Goal: Task Accomplishment & Management: Use online tool/utility

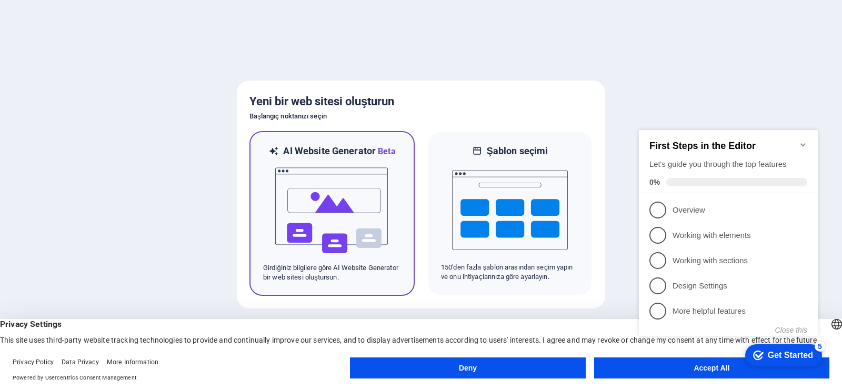
click at [375, 178] on img at bounding box center [332, 210] width 116 height 105
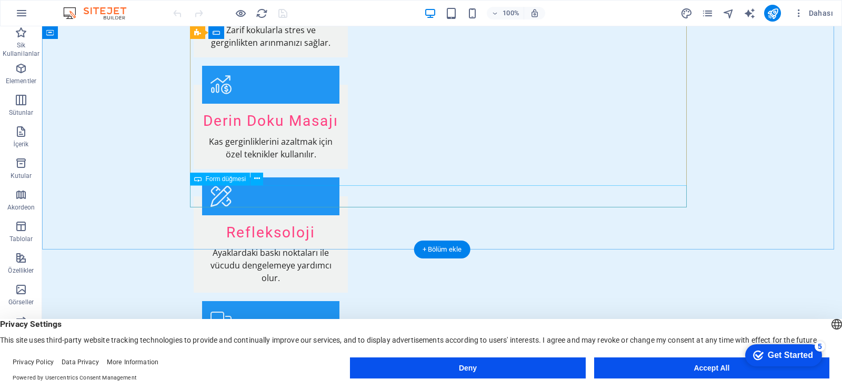
scroll to position [1401, 0]
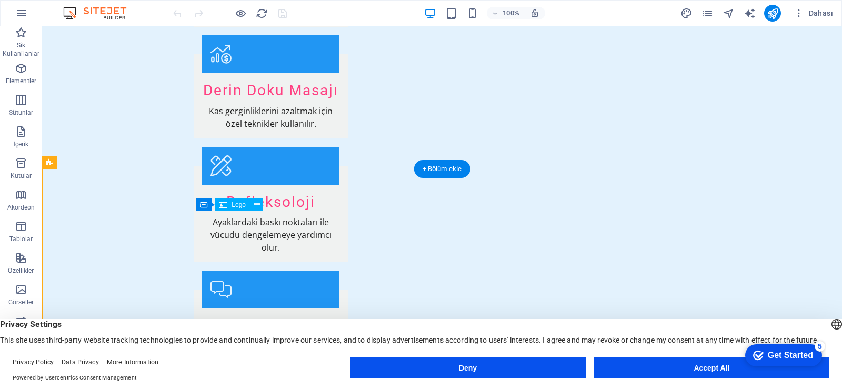
drag, startPoint x: 277, startPoint y: 218, endPoint x: 240, endPoint y: 225, distance: 38.4
click at [237, 204] on span "Logo" at bounding box center [239, 205] width 14 height 6
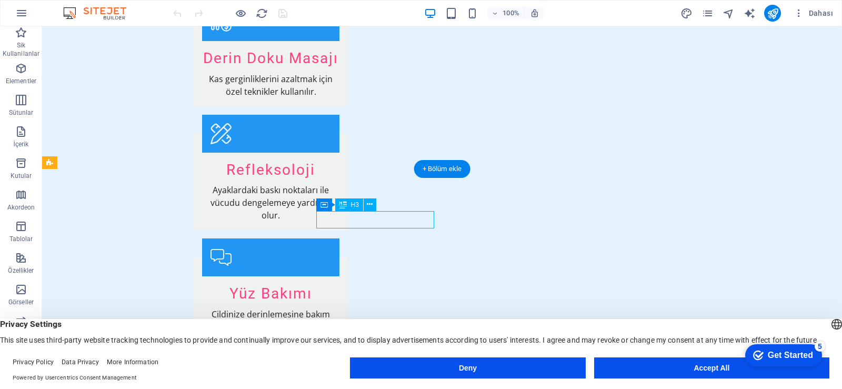
scroll to position [1364, 0]
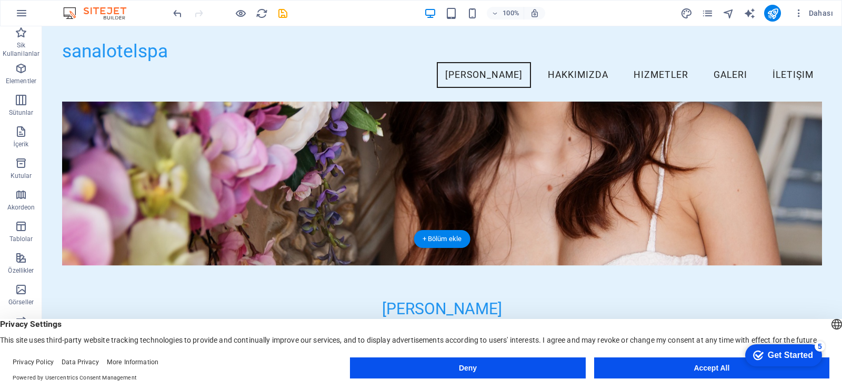
scroll to position [0, 0]
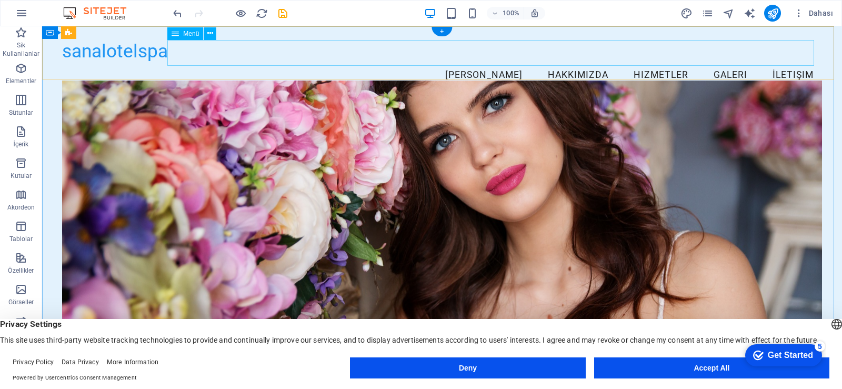
click at [581, 62] on nav "[PERSON_NAME] Hakkımızda Hizmetler Galeri İletişim" at bounding box center [442, 75] width 760 height 26
click at [573, 62] on nav "[PERSON_NAME] Hakkımızda Hizmetler Galeri İletişim" at bounding box center [442, 75] width 760 height 26
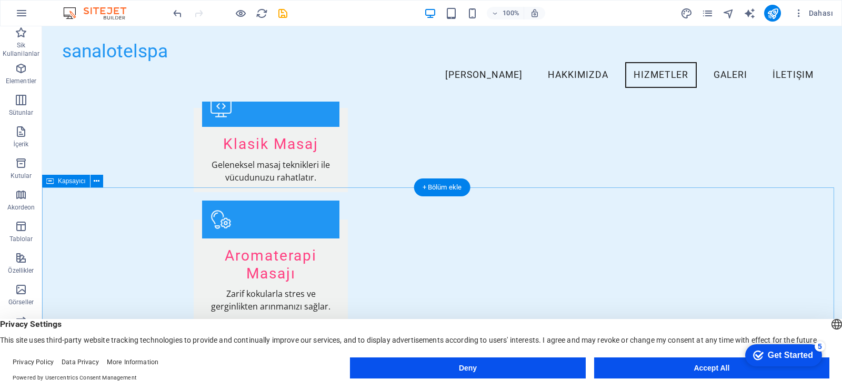
scroll to position [769, 0]
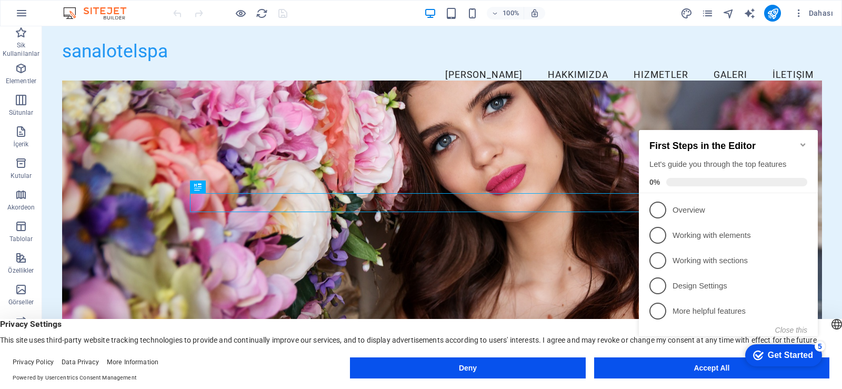
click at [804, 143] on icon "Minimize checklist" at bounding box center [803, 144] width 5 height 3
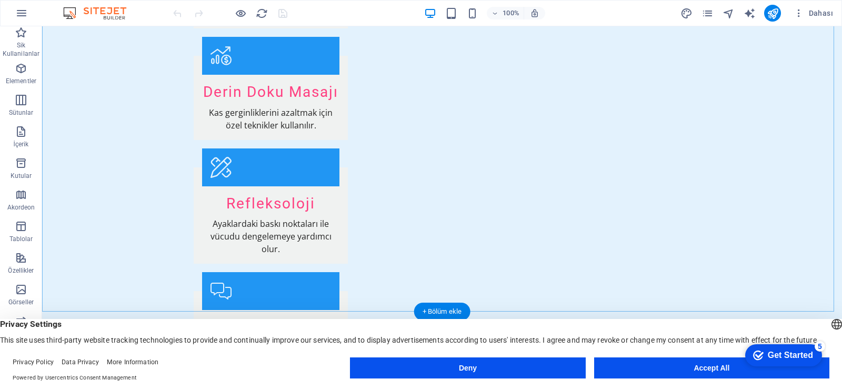
scroll to position [1401, 0]
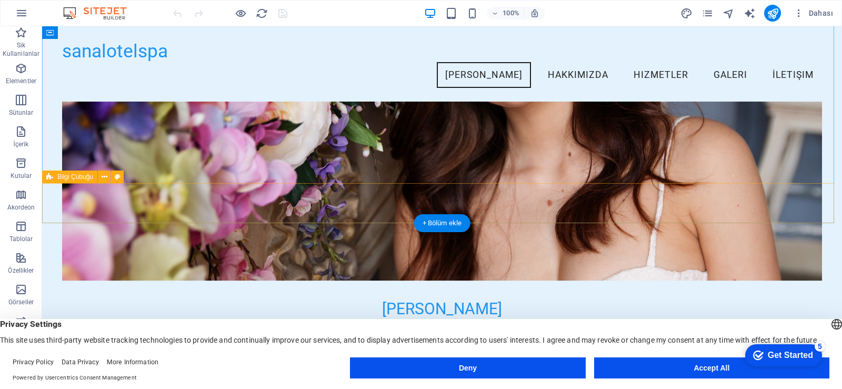
scroll to position [0, 0]
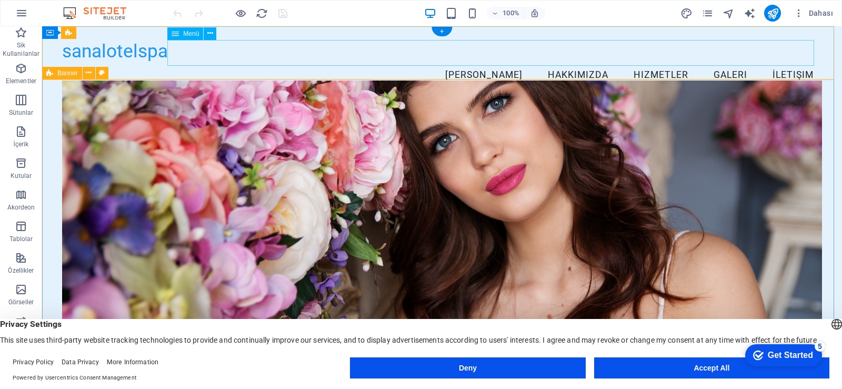
click at [566, 62] on nav "[PERSON_NAME] Hakkımızda Hizmetler Galeri İletişim" at bounding box center [442, 75] width 760 height 26
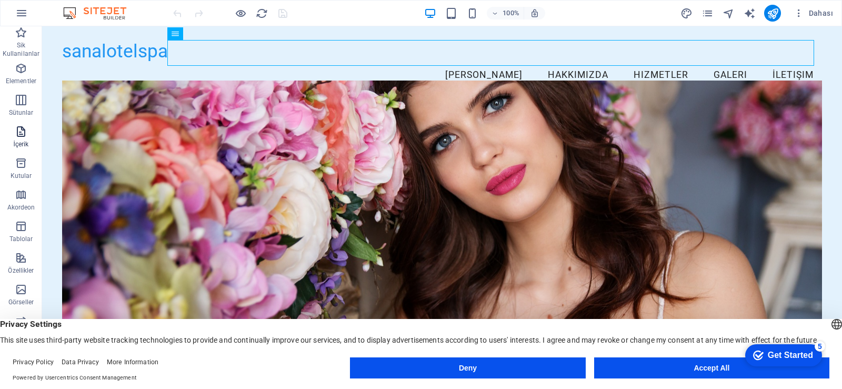
click at [22, 137] on icon "button" at bounding box center [21, 131] width 13 height 13
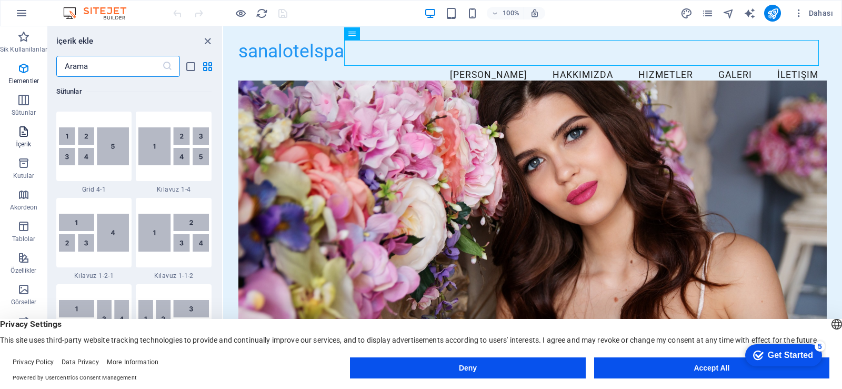
scroll to position [1842, 0]
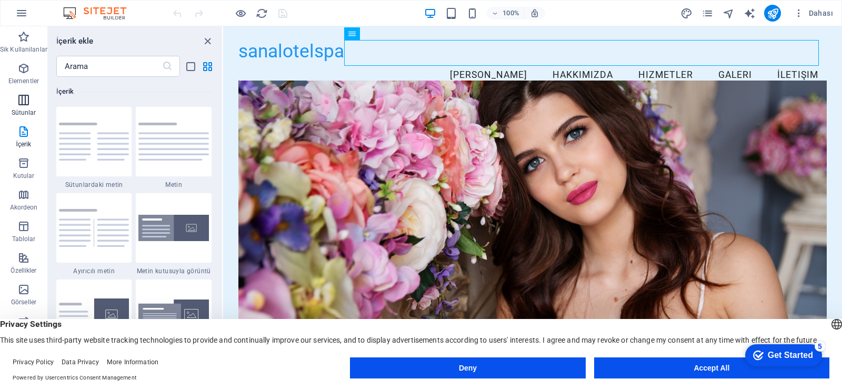
click at [26, 105] on icon "button" at bounding box center [23, 100] width 13 height 13
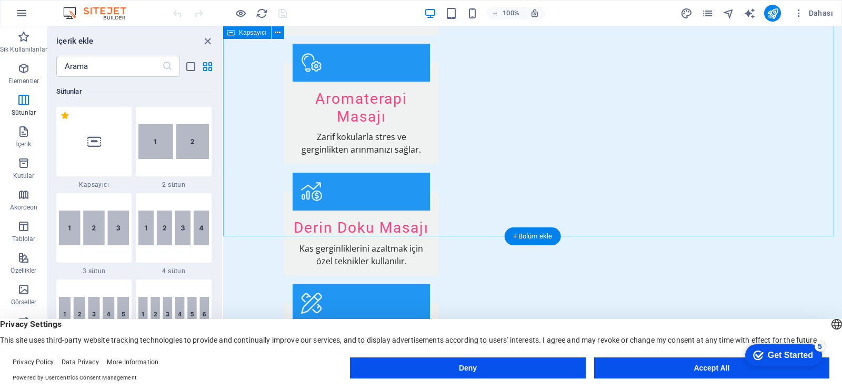
scroll to position [1365, 0]
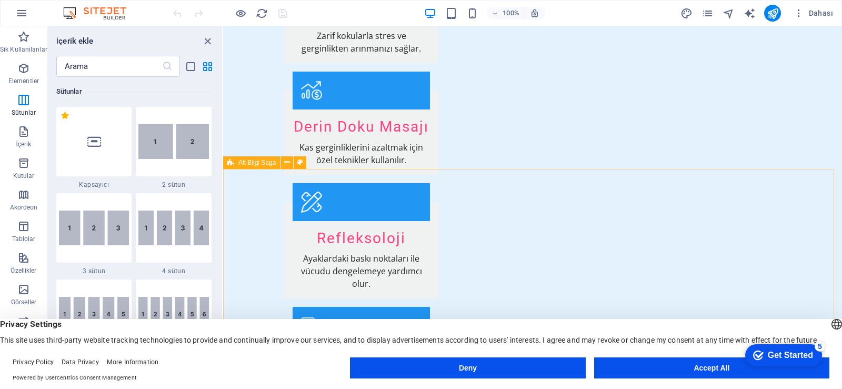
click at [248, 166] on span "Alt Bilgi Saga" at bounding box center [256, 163] width 37 height 6
drag, startPoint x: 476, startPoint y: 190, endPoint x: 310, endPoint y: 225, distance: 170.1
drag, startPoint x: 301, startPoint y: 163, endPoint x: 78, endPoint y: 146, distance: 223.3
click at [301, 163] on icon at bounding box center [300, 162] width 6 height 11
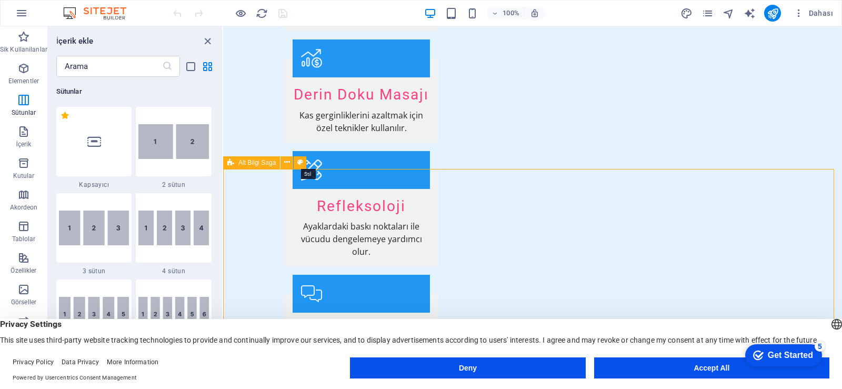
select select "rem"
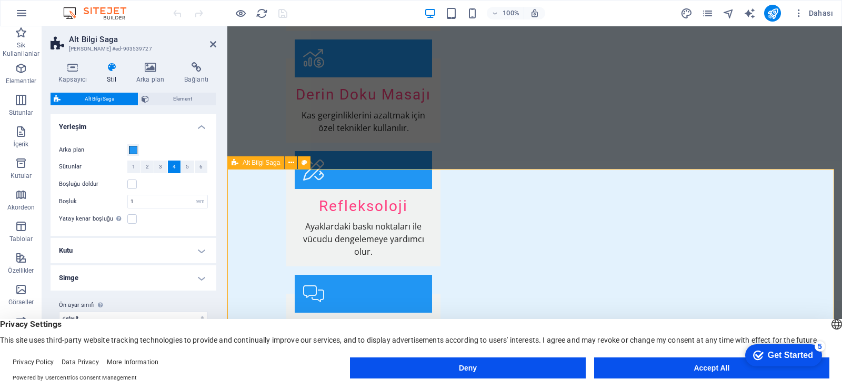
scroll to position [1364, 0]
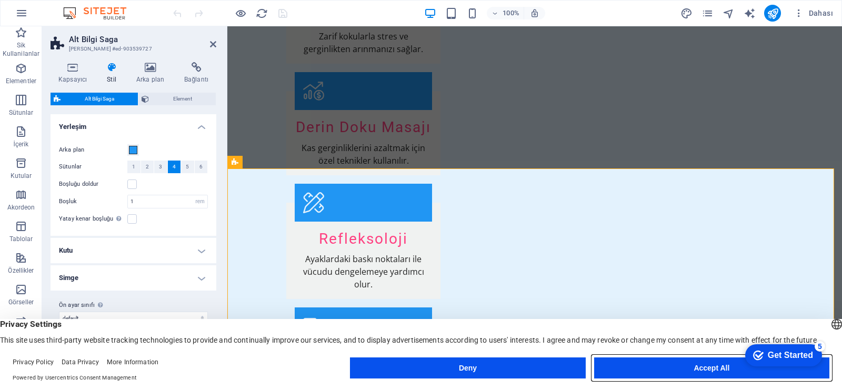
click at [703, 368] on button "Accept All" at bounding box center [711, 367] width 235 height 21
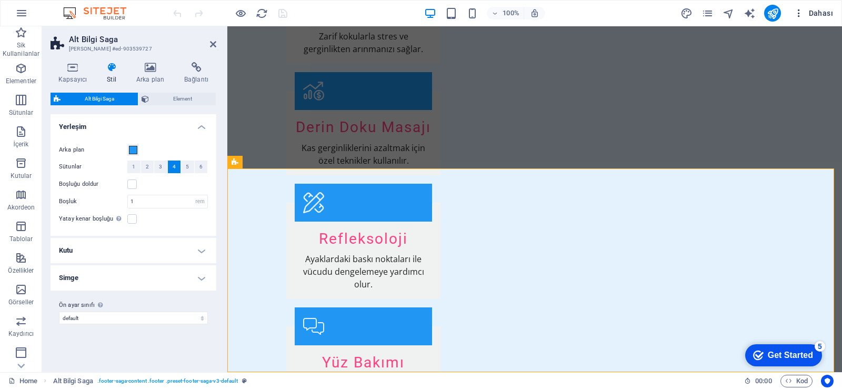
click at [815, 12] on span "Dahası" at bounding box center [813, 13] width 39 height 11
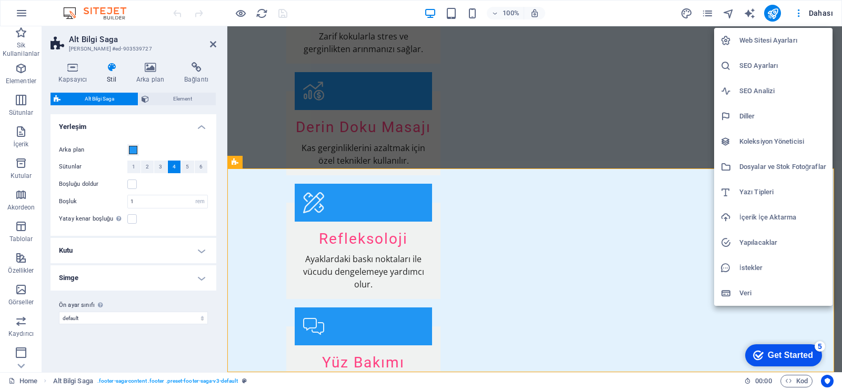
click at [775, 17] on div at bounding box center [421, 194] width 842 height 389
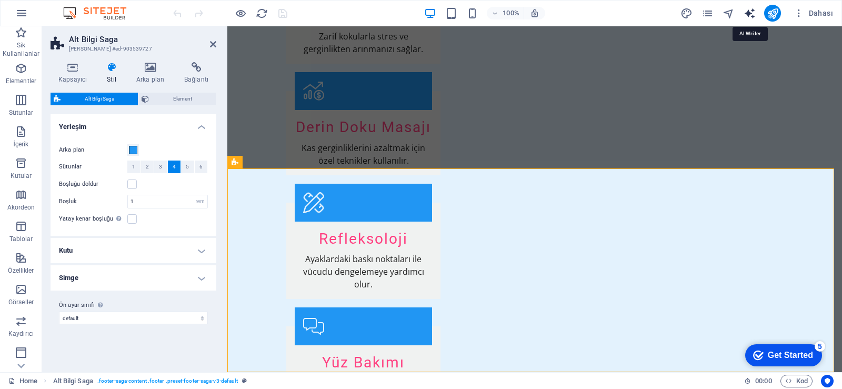
click at [748, 15] on icon "text_generator" at bounding box center [750, 13] width 12 height 12
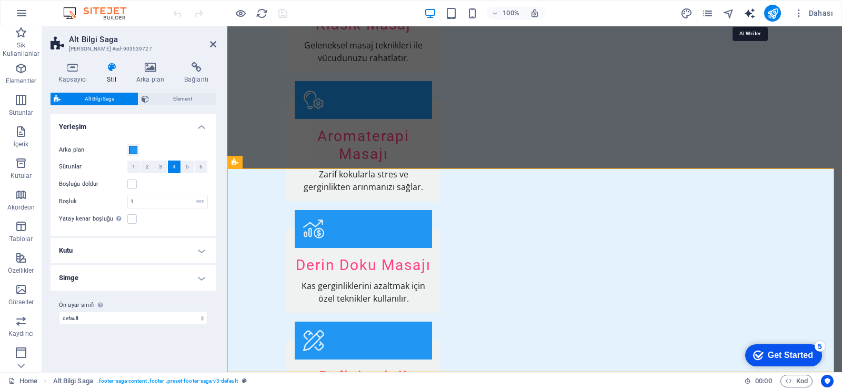
select select "English"
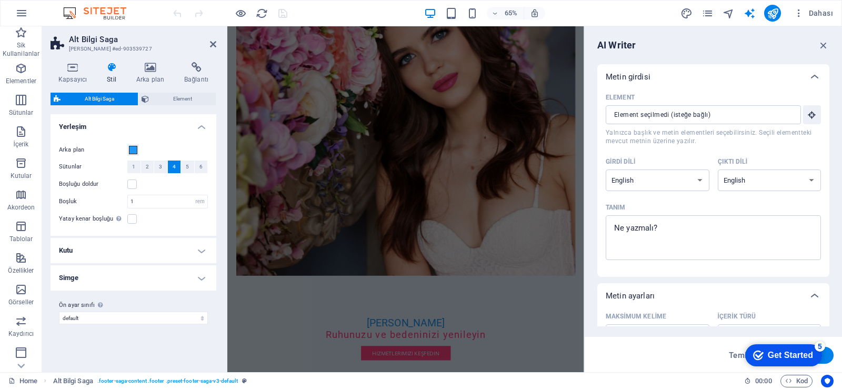
scroll to position [0, 0]
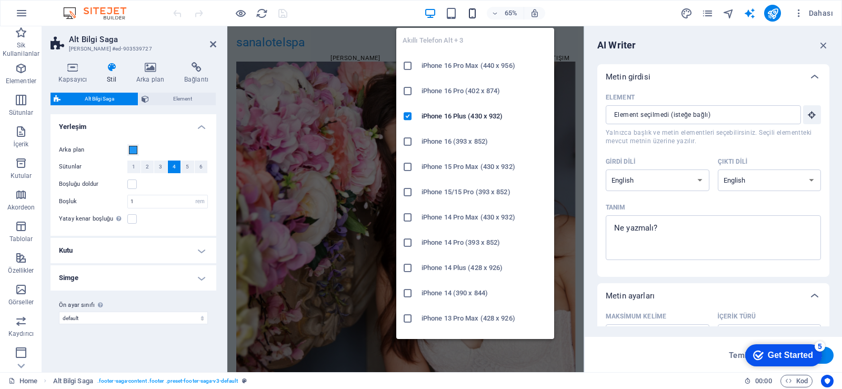
click at [472, 12] on icon "button" at bounding box center [472, 13] width 12 height 12
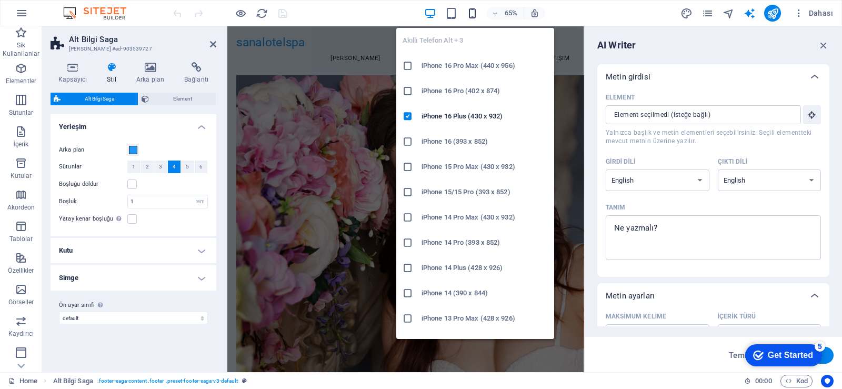
scroll to position [2331, 0]
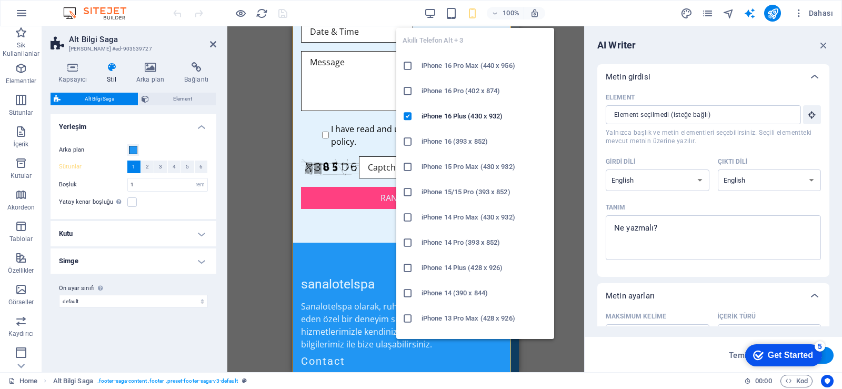
click at [529, 155] on li "iPhone 15 Pro Max (430 x 932)" at bounding box center [475, 166] width 158 height 25
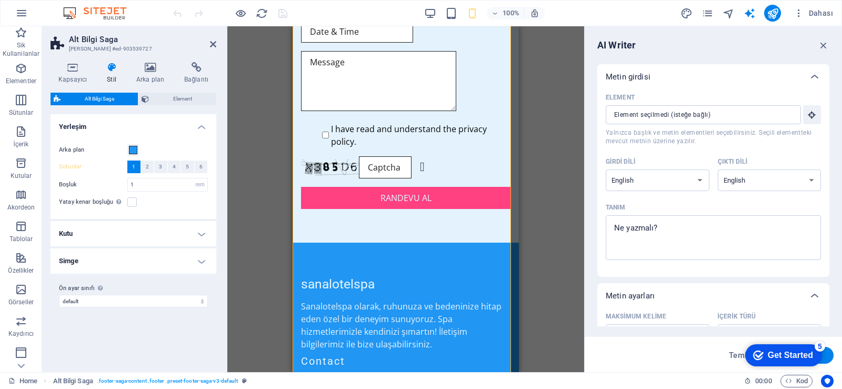
click at [538, 145] on div "Mevcut içeriği değiştirmek için buraya sürükleyin. Yeni bir element oluşturmak …" at bounding box center [405, 199] width 357 height 346
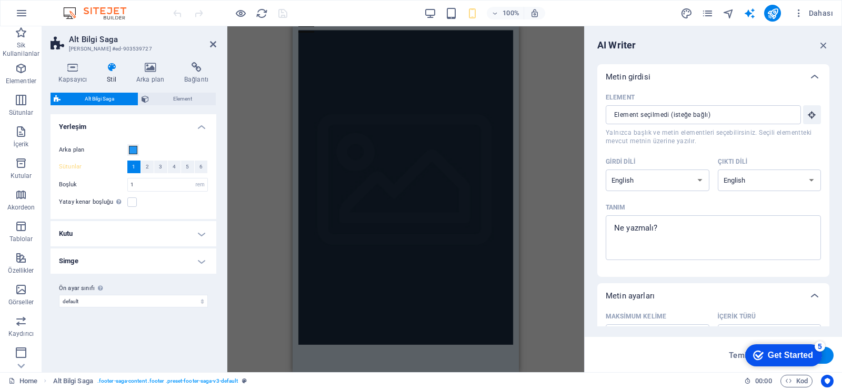
scroll to position [0, 0]
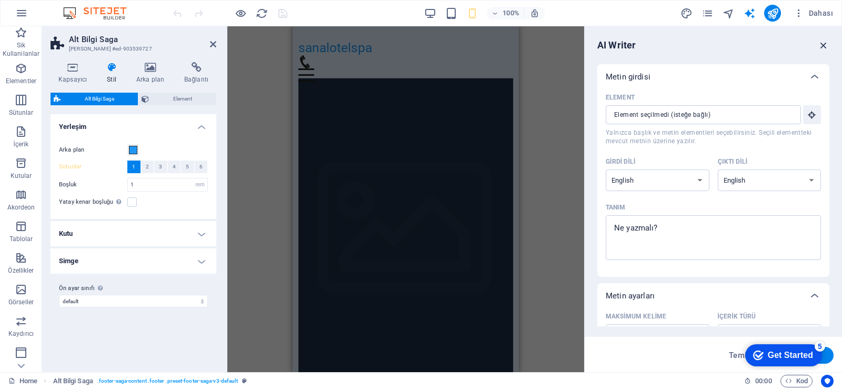
click at [828, 44] on icon "button" at bounding box center [824, 45] width 12 height 12
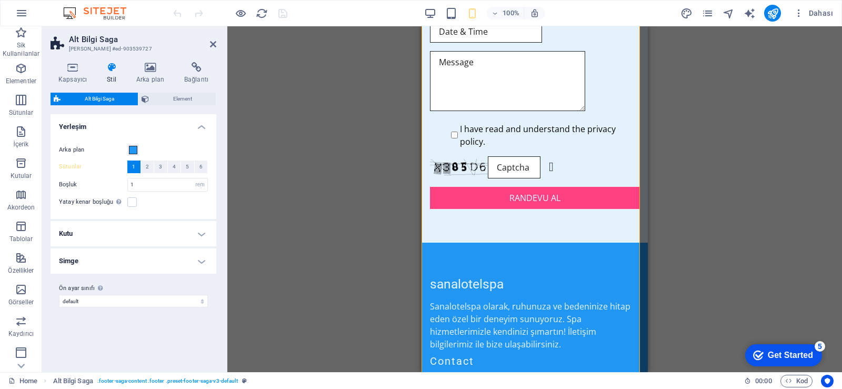
click at [437, 22] on div "100% Dahası" at bounding box center [421, 13] width 841 height 25
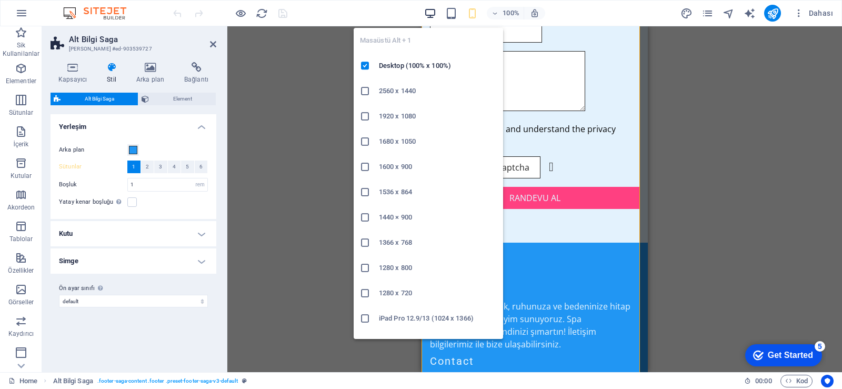
click at [431, 14] on icon "button" at bounding box center [430, 13] width 12 height 12
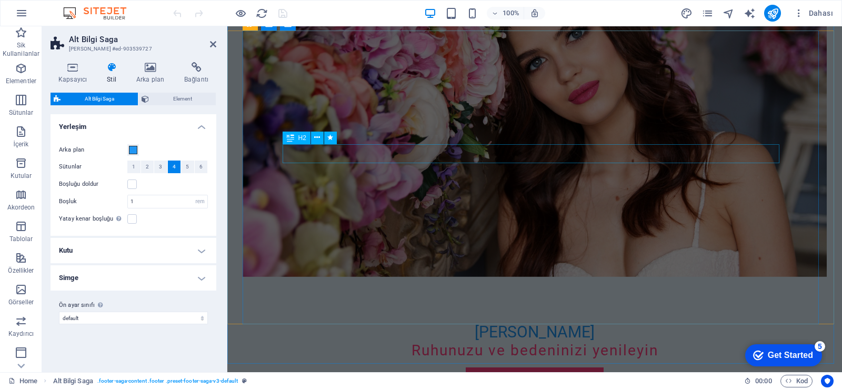
scroll to position [0, 0]
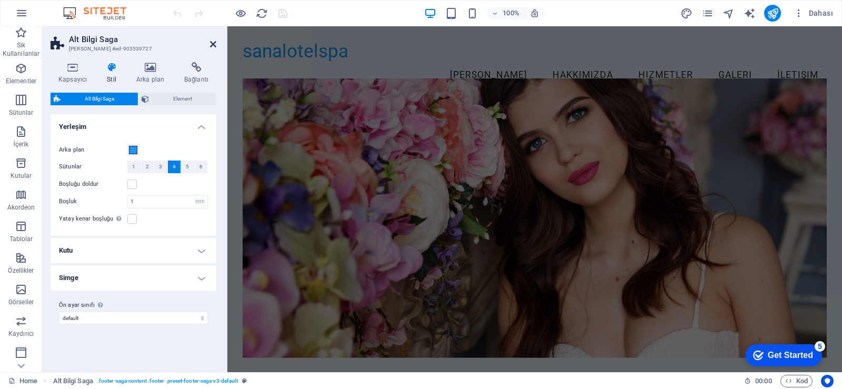
click at [216, 48] on icon at bounding box center [213, 44] width 6 height 8
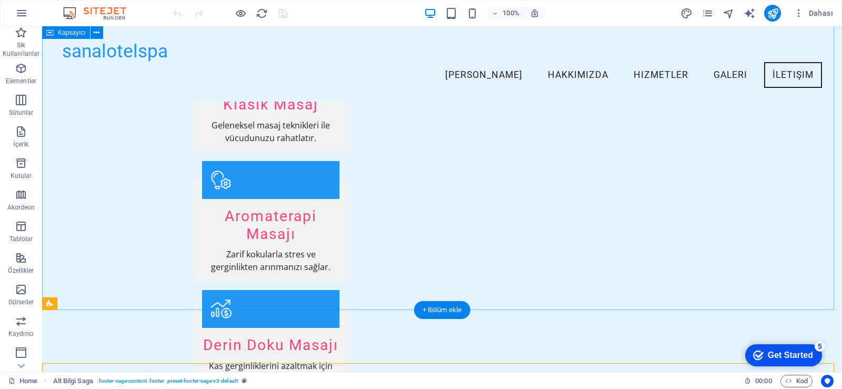
scroll to position [1085, 0]
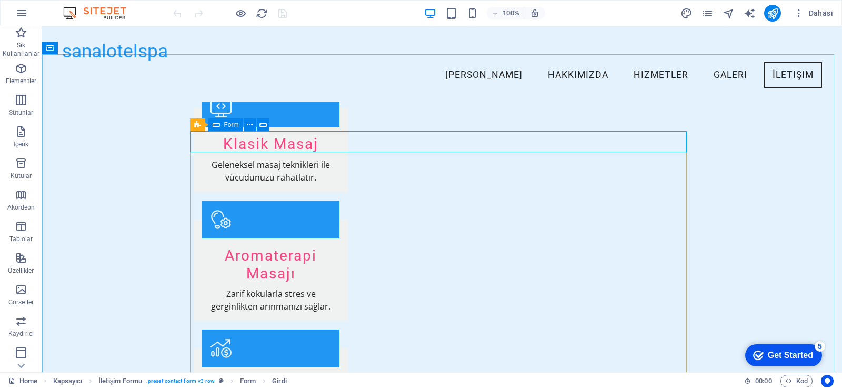
click at [216, 125] on icon at bounding box center [216, 124] width 7 height 13
click at [218, 127] on icon at bounding box center [216, 124] width 7 height 13
click at [252, 129] on button at bounding box center [250, 124] width 13 height 13
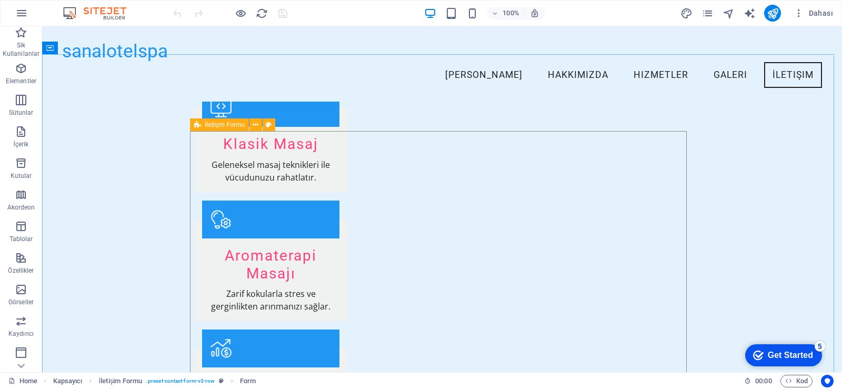
click at [226, 125] on span "İletişim Formu" at bounding box center [224, 125] width 39 height 6
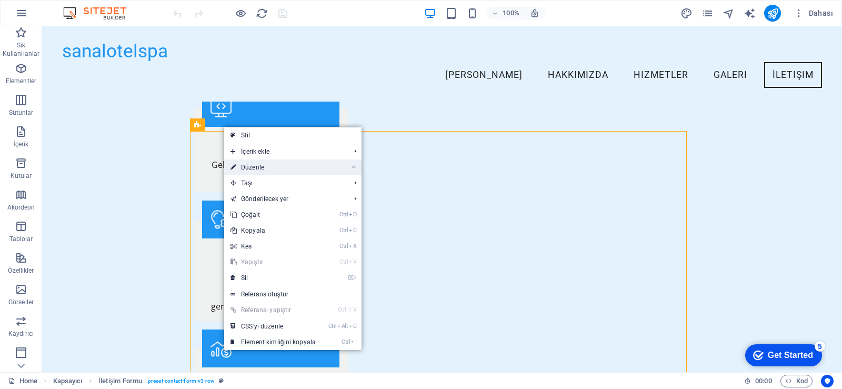
click at [268, 169] on link "⏎ Düzenle" at bounding box center [273, 168] width 98 height 16
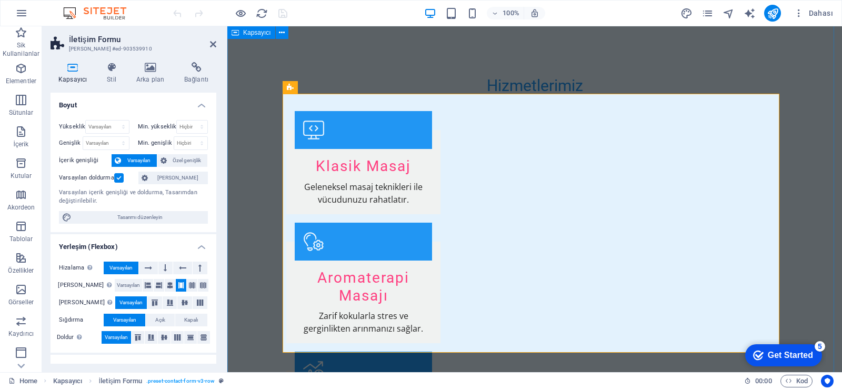
scroll to position [1138, 0]
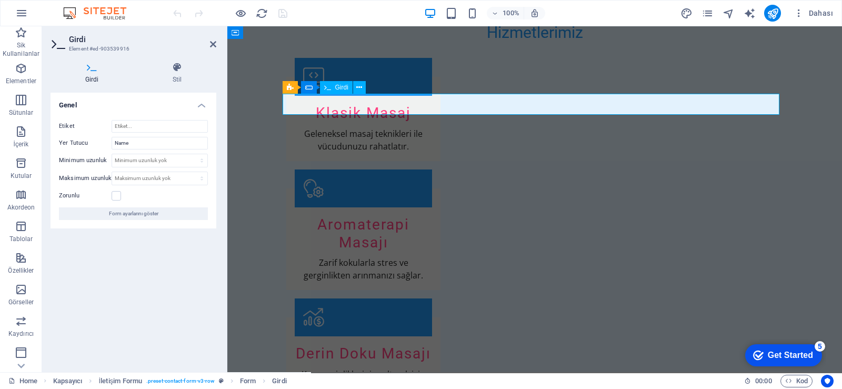
type input "a"
click at [340, 91] on span "Girdi" at bounding box center [341, 87] width 13 height 6
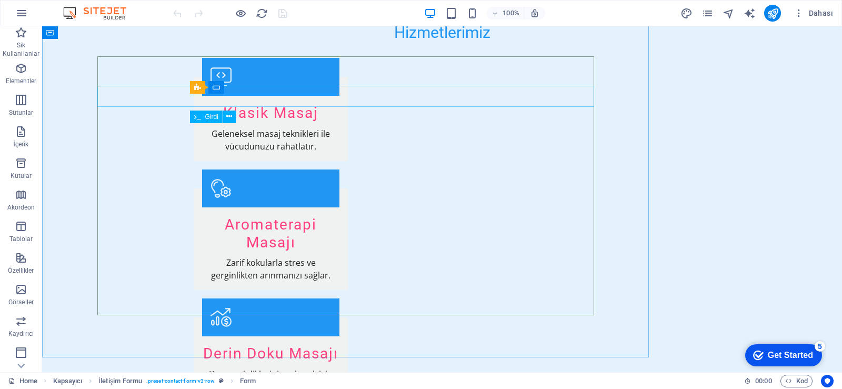
scroll to position [1175, 0]
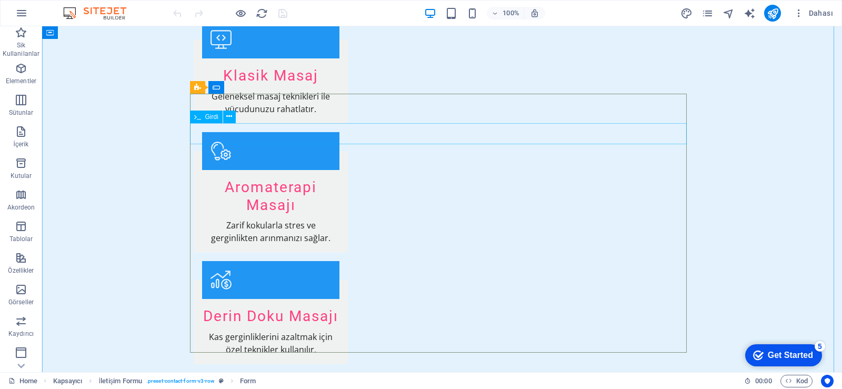
type input "Adı"
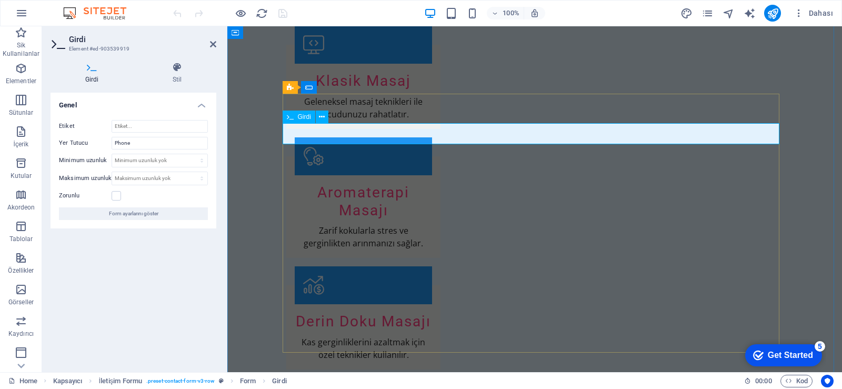
type input "t"
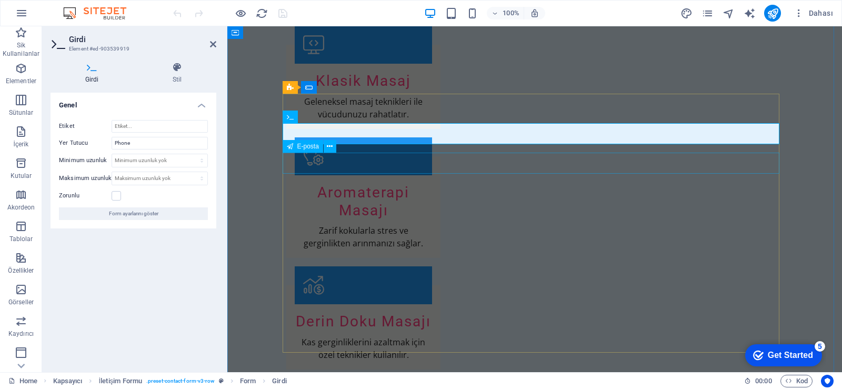
type input "Telefon"
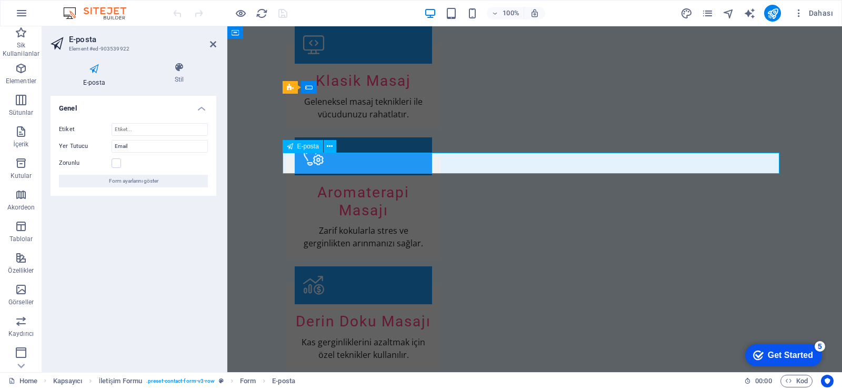
drag, startPoint x: 84, startPoint y: 156, endPoint x: 311, endPoint y: 183, distance: 228.4
click at [311, 183] on div "Tarih" at bounding box center [309, 176] width 53 height 13
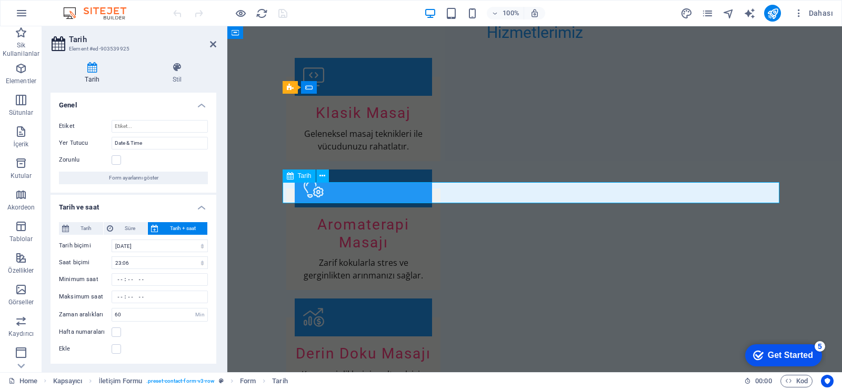
drag, startPoint x: 352, startPoint y: 196, endPoint x: 280, endPoint y: 192, distance: 72.8
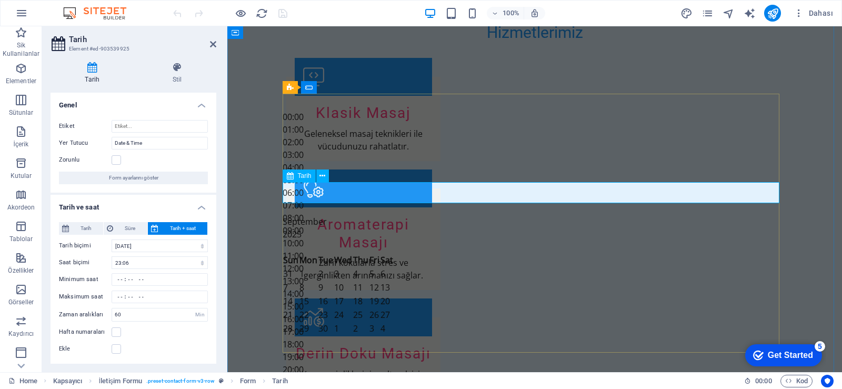
click at [300, 172] on div "Tarih" at bounding box center [299, 176] width 33 height 13
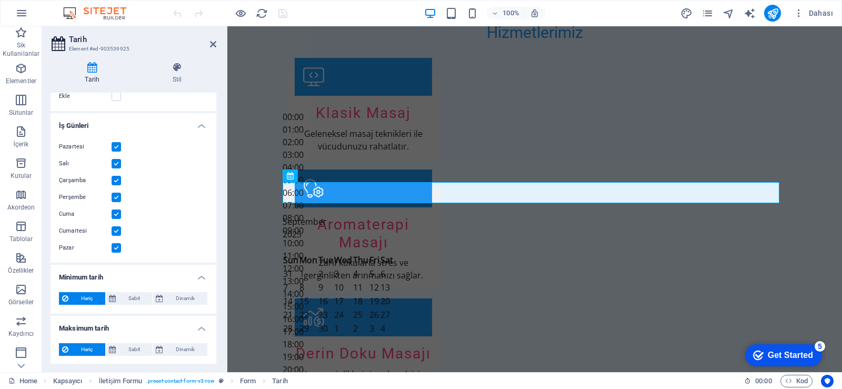
scroll to position [254, 0]
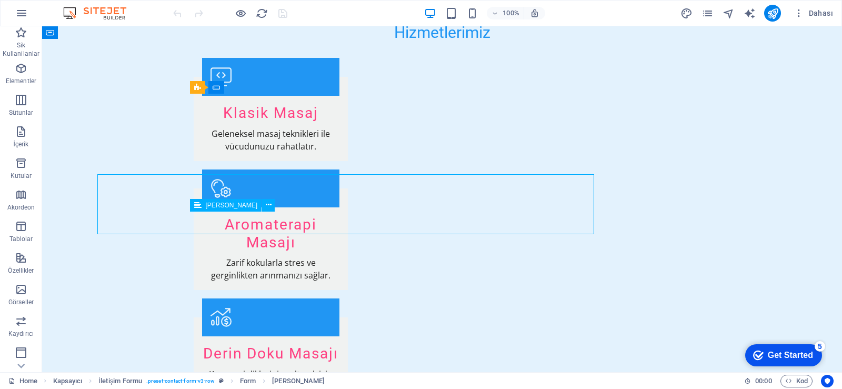
scroll to position [1175, 0]
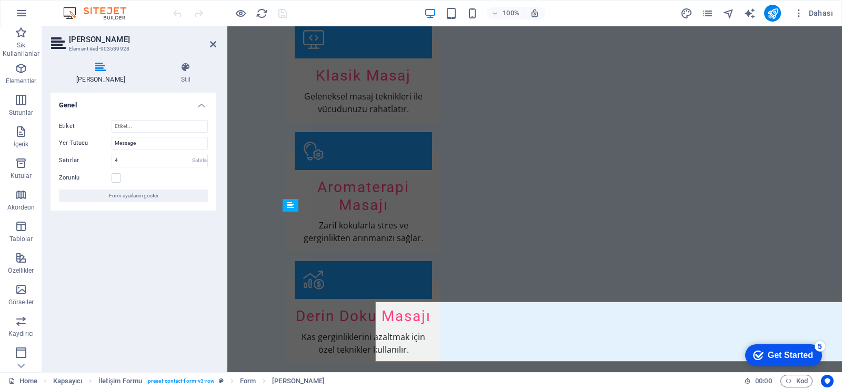
click at [218, 225] on div "Metin alanı Stil Genel Etiket Yer Tutucu Message Satırlar 4 Satırlar Zorunlu Fo…" at bounding box center [133, 213] width 183 height 319
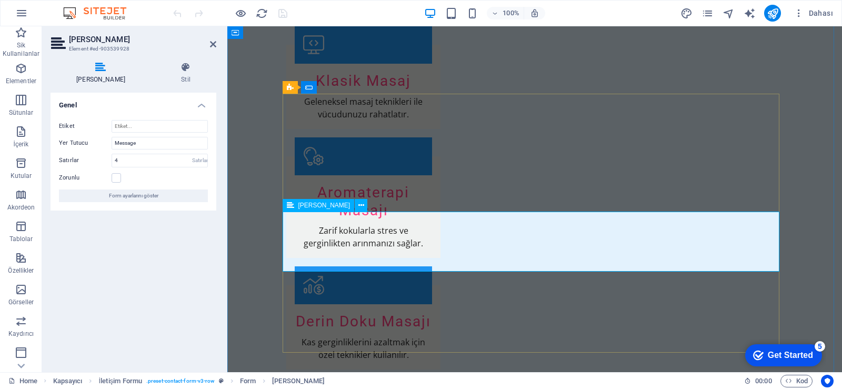
drag, startPoint x: 450, startPoint y: 177, endPoint x: 439, endPoint y: 185, distance: 13.6
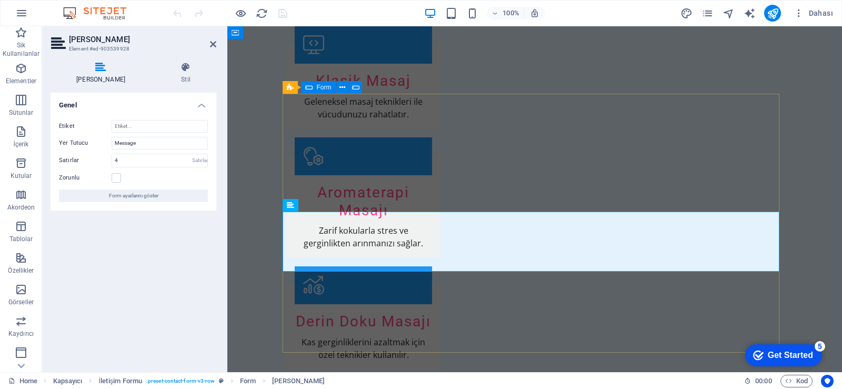
type textarea "Mesaj"
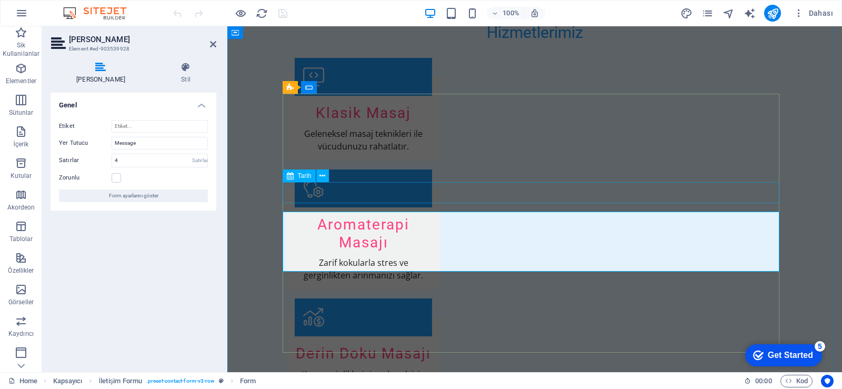
scroll to position [1175, 0]
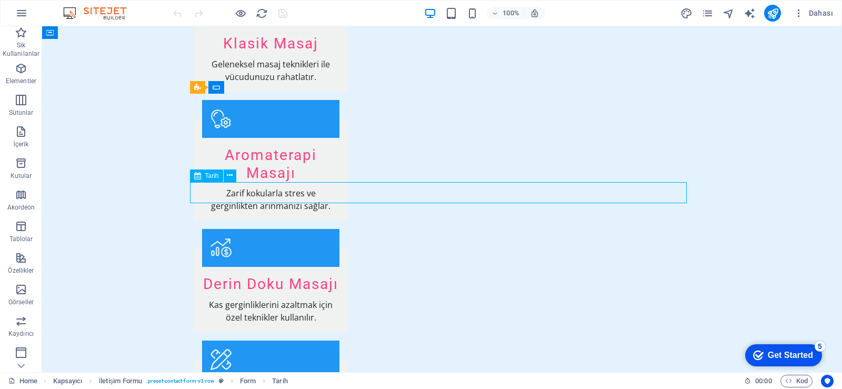
scroll to position [1138, 0]
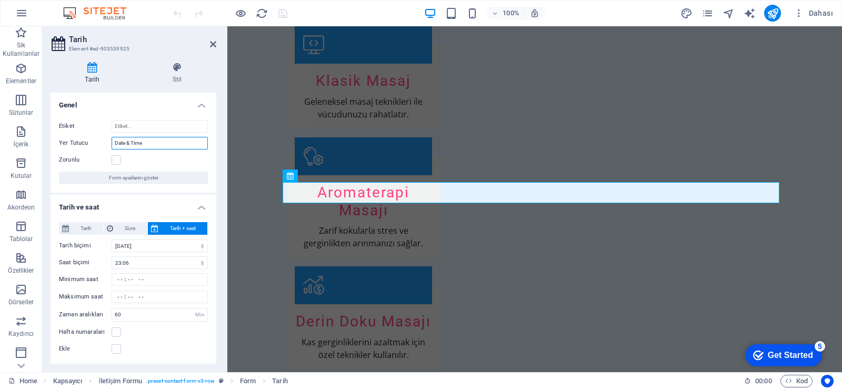
click at [165, 140] on input "Date & Time" at bounding box center [160, 143] width 96 height 13
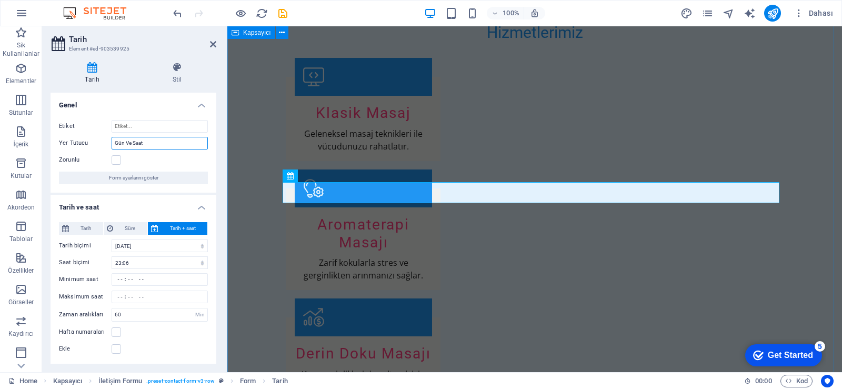
type input "Gün Ve Saat"
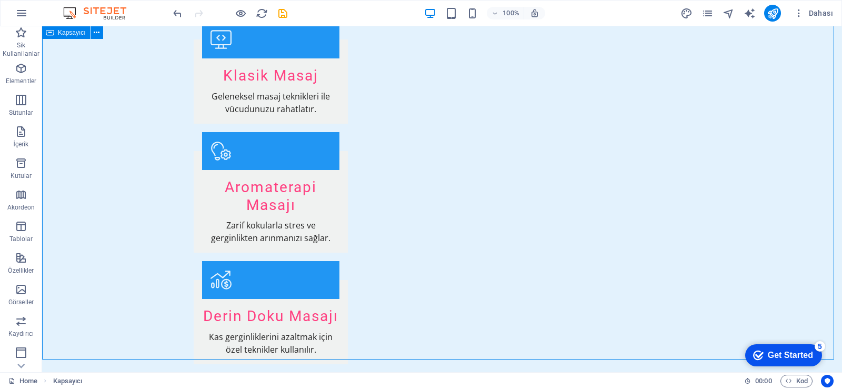
scroll to position [1333, 0]
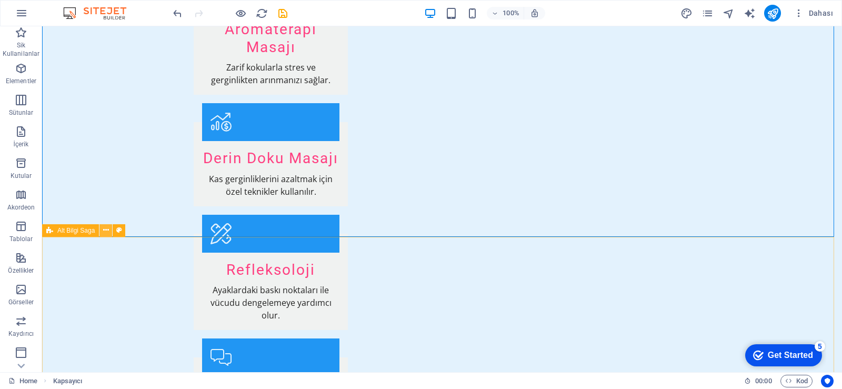
click at [107, 232] on icon at bounding box center [106, 230] width 6 height 11
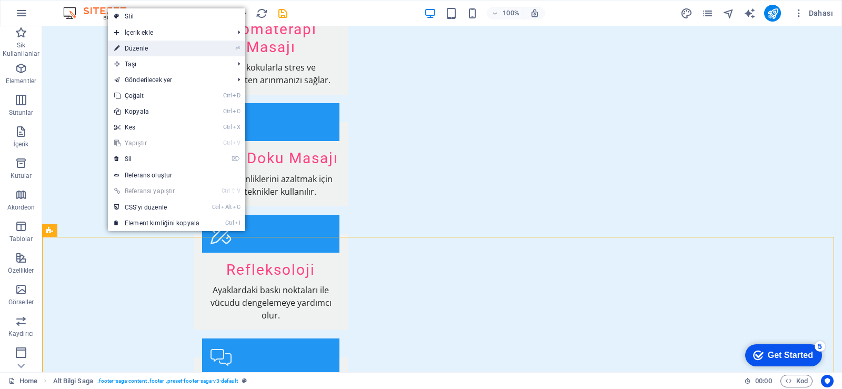
click at [168, 49] on link "⏎ Düzenle" at bounding box center [157, 49] width 98 height 16
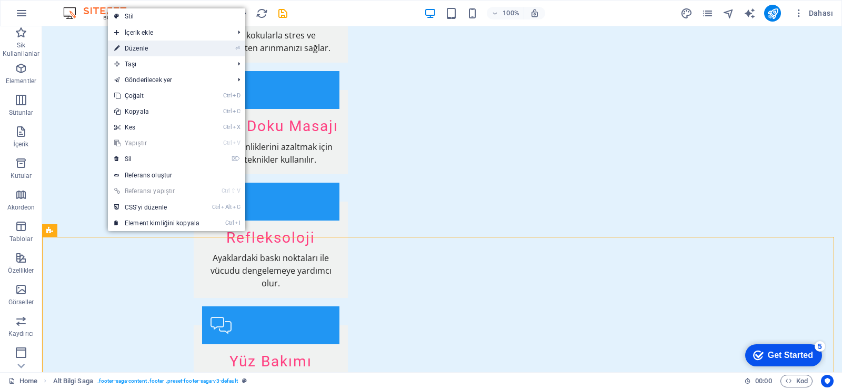
select select "rem"
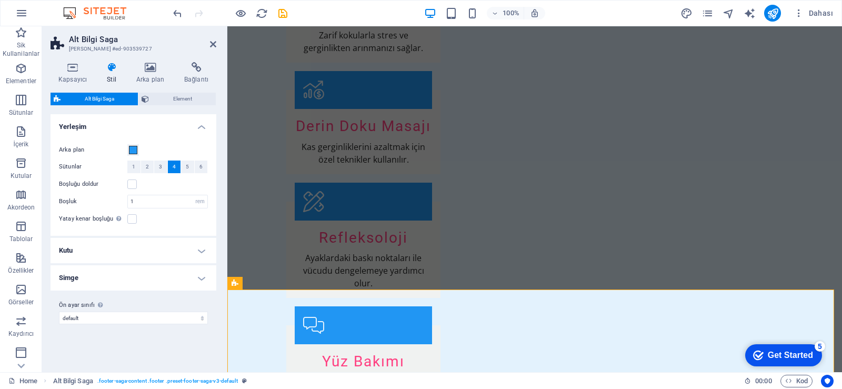
scroll to position [1296, 0]
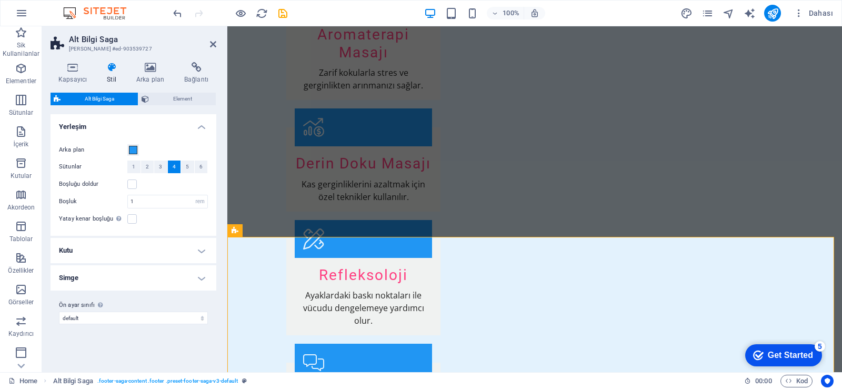
click at [168, 163] on button "4" at bounding box center [174, 167] width 13 height 13
click at [161, 164] on span "3" at bounding box center [160, 167] width 3 height 13
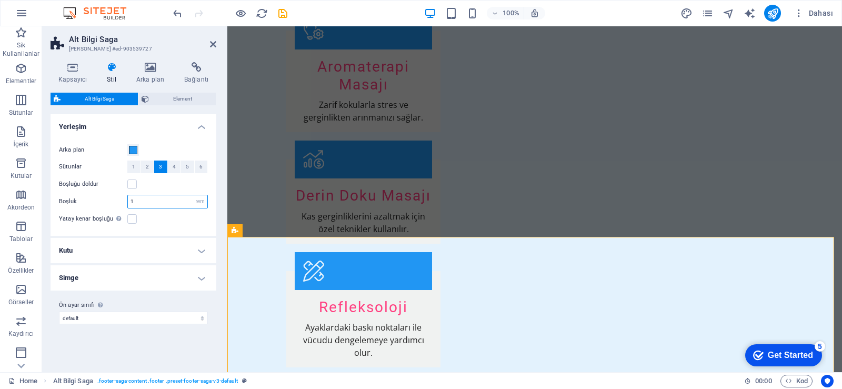
click at [140, 205] on input "1" at bounding box center [167, 201] width 79 height 13
type input "3"
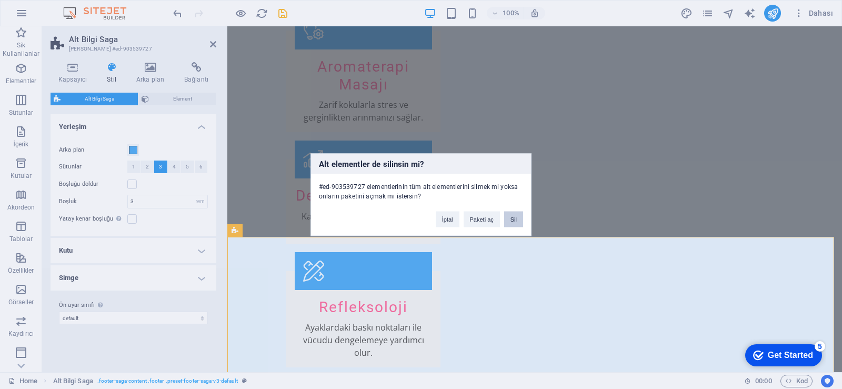
click at [515, 224] on button "Sil" at bounding box center [513, 219] width 19 height 16
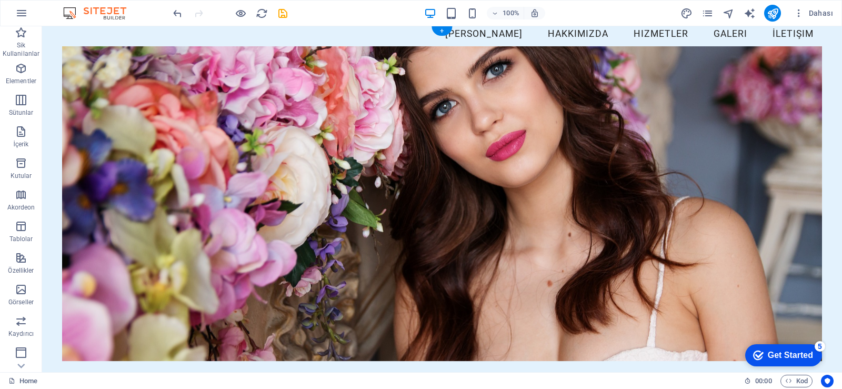
scroll to position [0, 0]
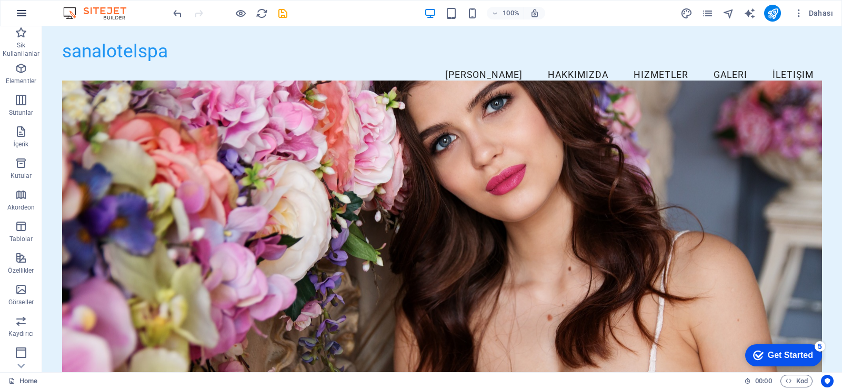
click at [15, 15] on icon "button" at bounding box center [21, 13] width 13 height 13
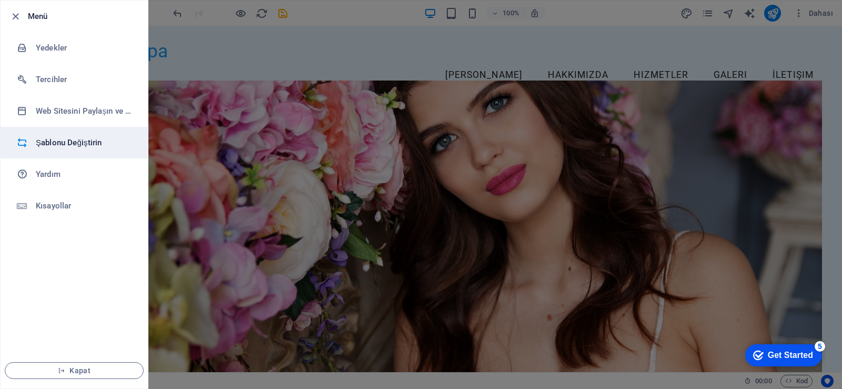
click at [48, 146] on h6 "Şablonu Değiştirin" at bounding box center [84, 142] width 97 height 13
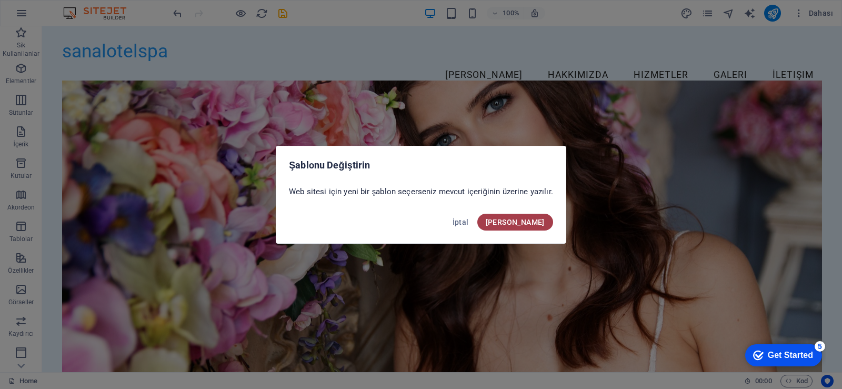
click at [541, 218] on span "Onayla" at bounding box center [515, 222] width 59 height 8
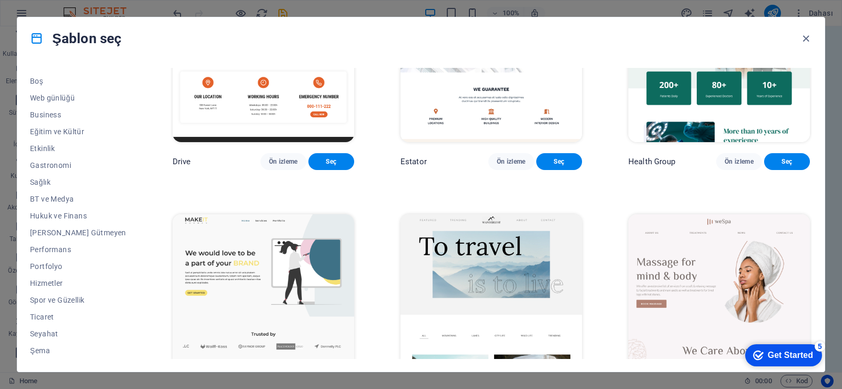
scroll to position [2264, 0]
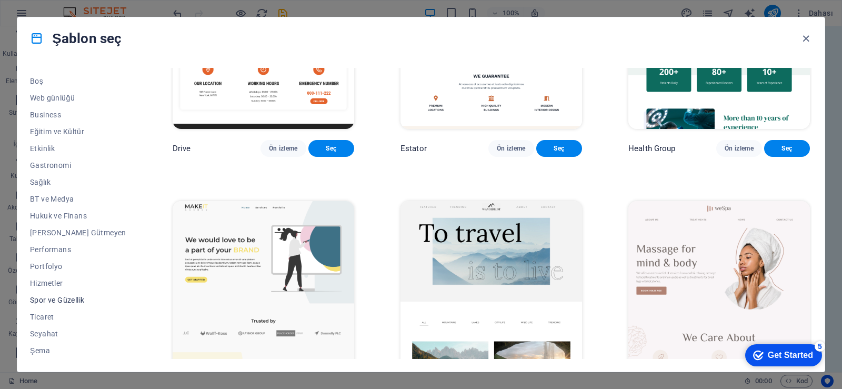
click at [57, 299] on span "Spor ve Güzellik" at bounding box center [78, 300] width 96 height 8
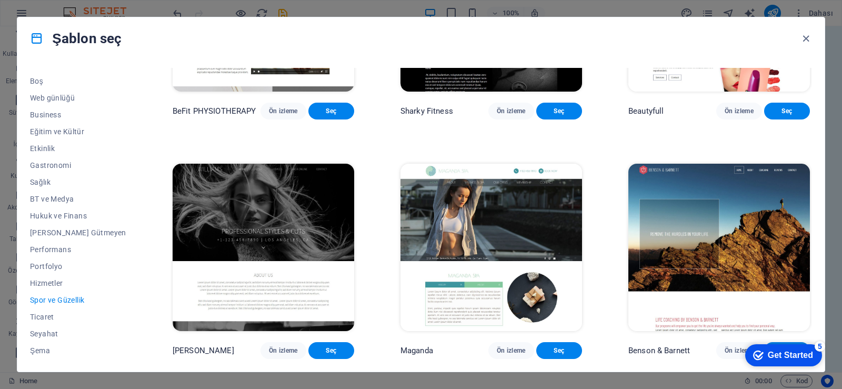
scroll to position [55, 0]
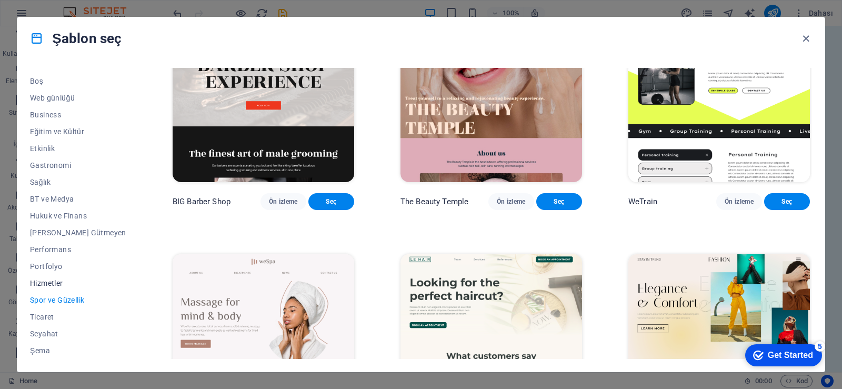
click at [51, 285] on span "Hizmetler" at bounding box center [78, 283] width 96 height 8
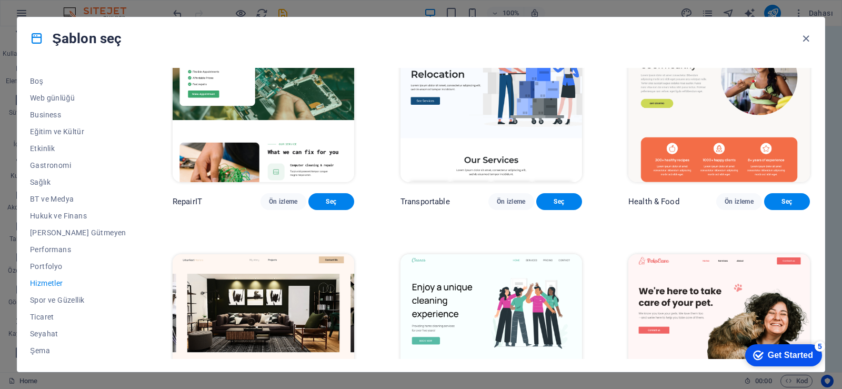
scroll to position [0, 0]
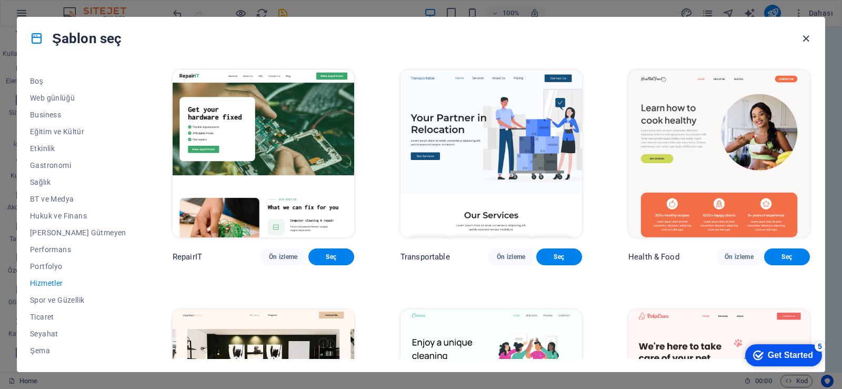
click at [809, 40] on icon "button" at bounding box center [806, 39] width 12 height 12
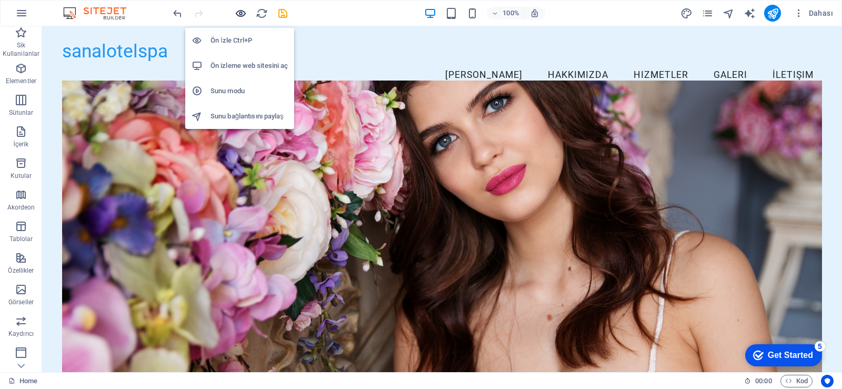
click at [242, 15] on icon "button" at bounding box center [241, 13] width 12 height 12
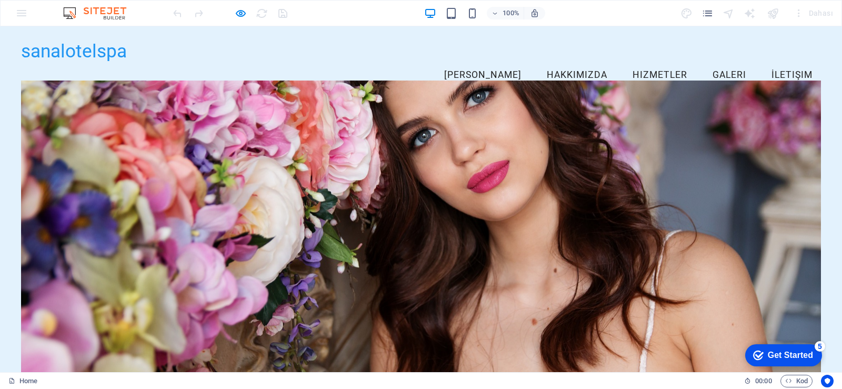
click at [574, 38] on div "sanalotelspa Menu Ana Sayfa Hakkımızda Hizmetler Galeri İletişim" at bounding box center [421, 63] width 842 height 75
click at [562, 62] on link "Hakkımızda" at bounding box center [577, 75] width 77 height 26
click at [650, 62] on link "Hizmetler" at bounding box center [660, 75] width 72 height 26
click at [718, 62] on link "Galeri" at bounding box center [729, 75] width 51 height 26
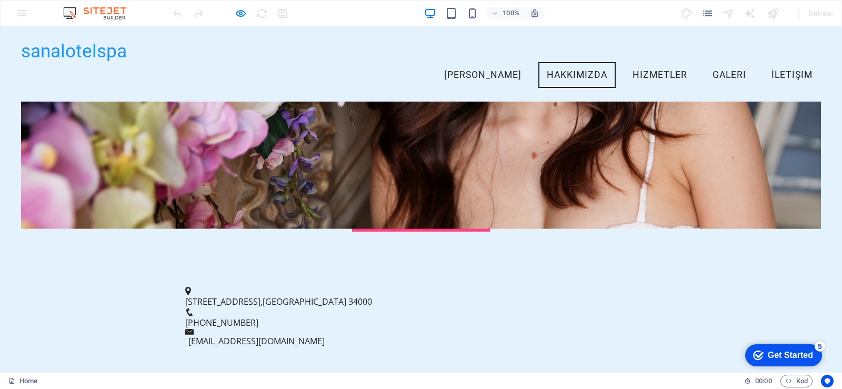
scroll to position [166, 0]
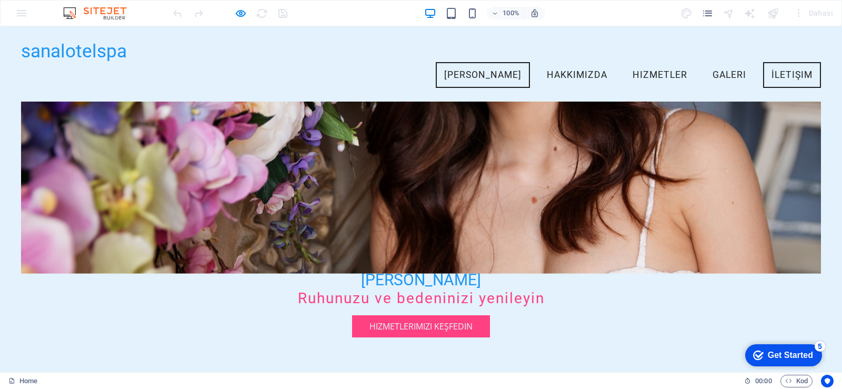
click at [771, 62] on link "İletişim" at bounding box center [792, 75] width 58 height 26
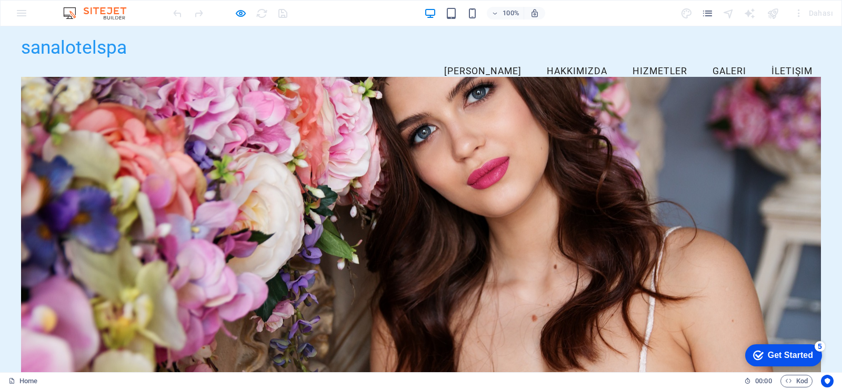
scroll to position [0, 0]
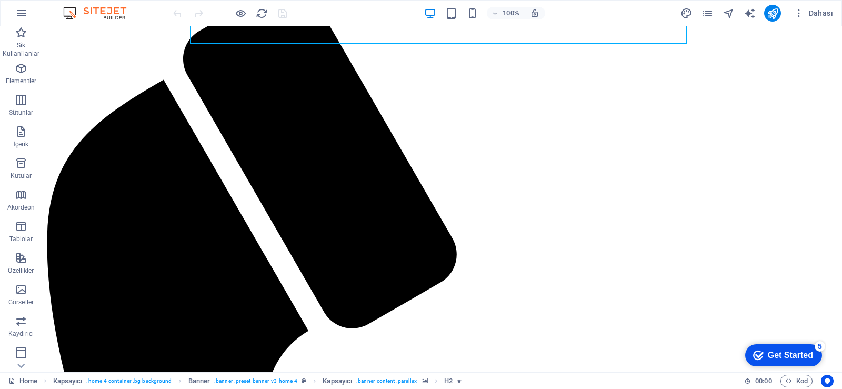
scroll to position [211, 0]
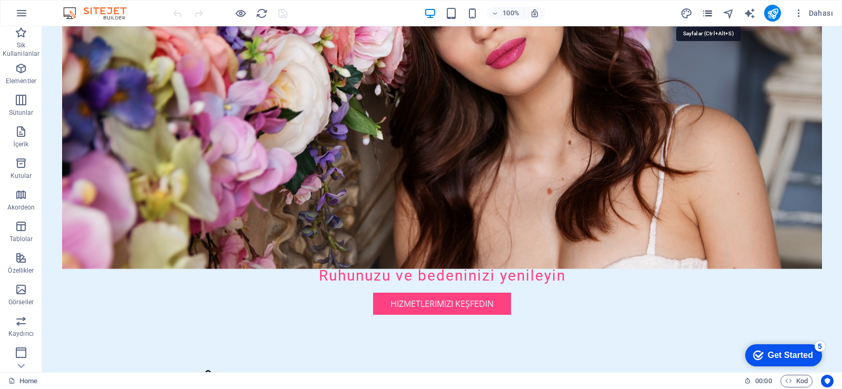
click at [711, 16] on icon "pages" at bounding box center [708, 13] width 12 height 12
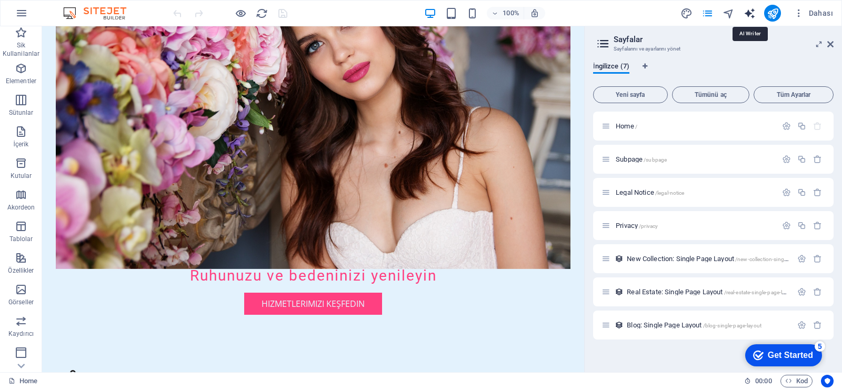
click at [754, 15] on icon "text_generator" at bounding box center [750, 13] width 12 height 12
select select "English"
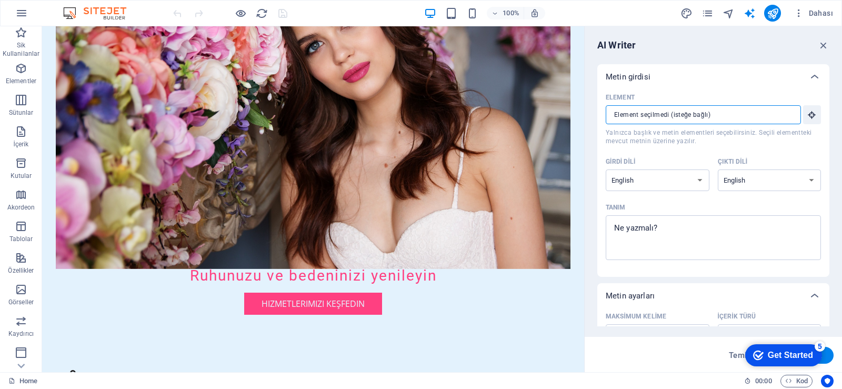
click at [688, 121] on input "Element ​ Yalnızca başlık ve metin elementleri seçebilirsiniz. Seçili elementte…" at bounding box center [700, 114] width 188 height 19
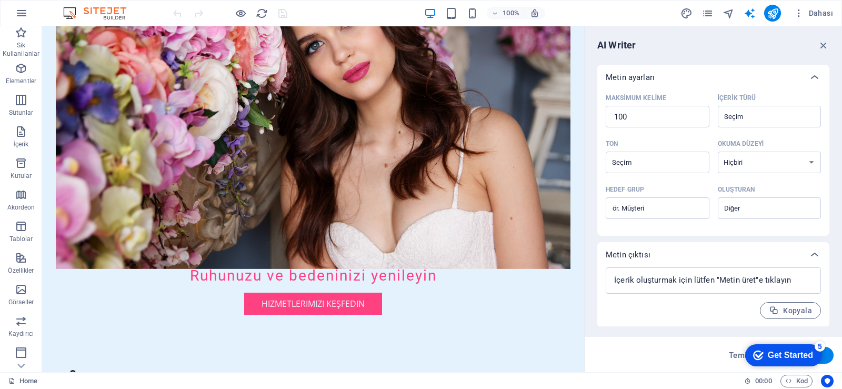
scroll to position [220, 0]
click at [813, 8] on span "Dahası" at bounding box center [813, 13] width 39 height 11
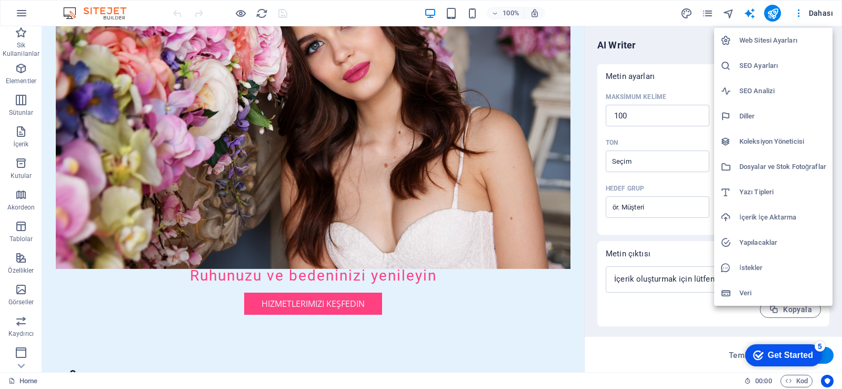
click at [507, 234] on div at bounding box center [421, 194] width 842 height 389
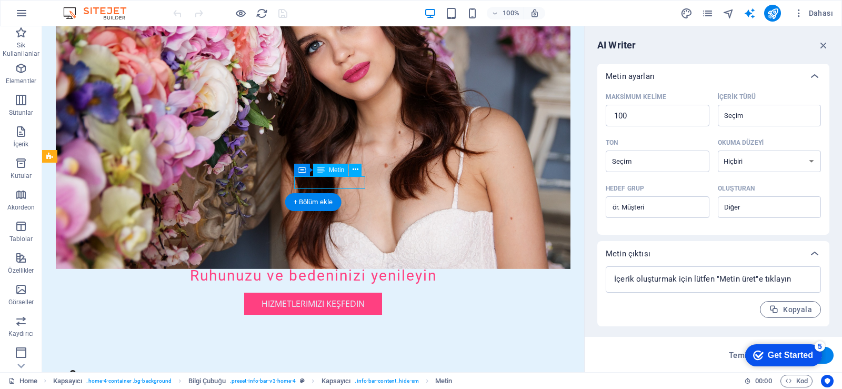
click at [207, 267] on figure at bounding box center [313, 111] width 515 height 315
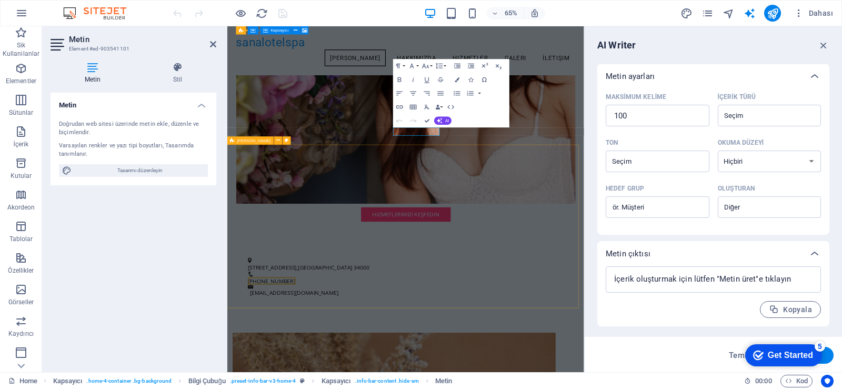
scroll to position [255, 0]
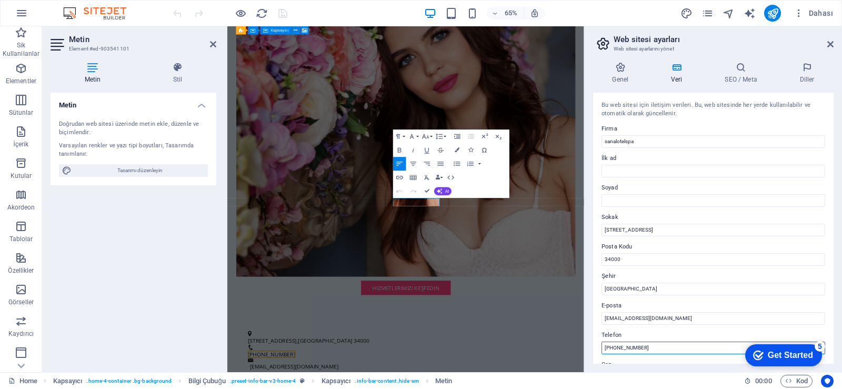
click at [663, 342] on input "[PHONE_NUMBER]" at bounding box center [714, 348] width 224 height 13
type input "0530 029 14 70"
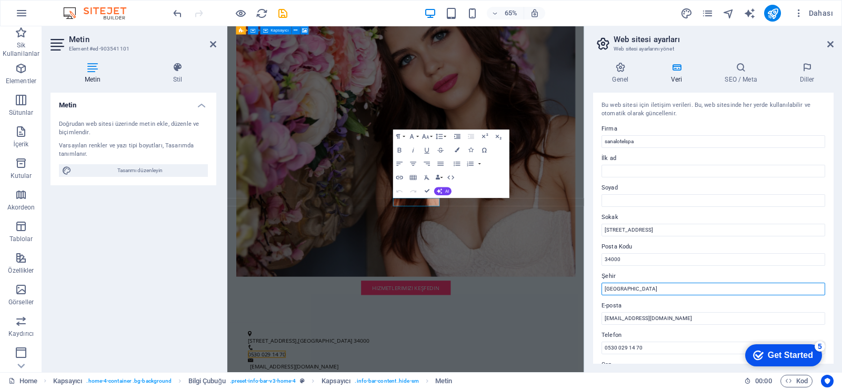
click at [692, 283] on input "[GEOGRAPHIC_DATA]" at bounding box center [714, 289] width 224 height 13
type input "Ankara"
type input "bade"
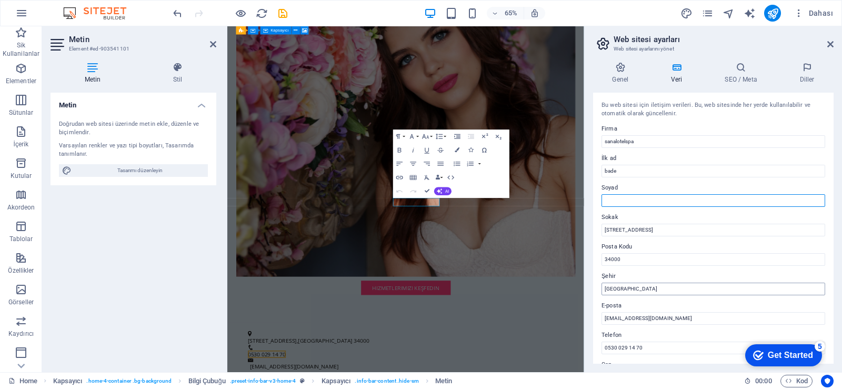
type input "kargın"
click at [619, 178] on div "Bu web sitesi için iletişim verileri. Bu, web sitesinde her yerde kullanılabili…" at bounding box center [713, 228] width 241 height 271
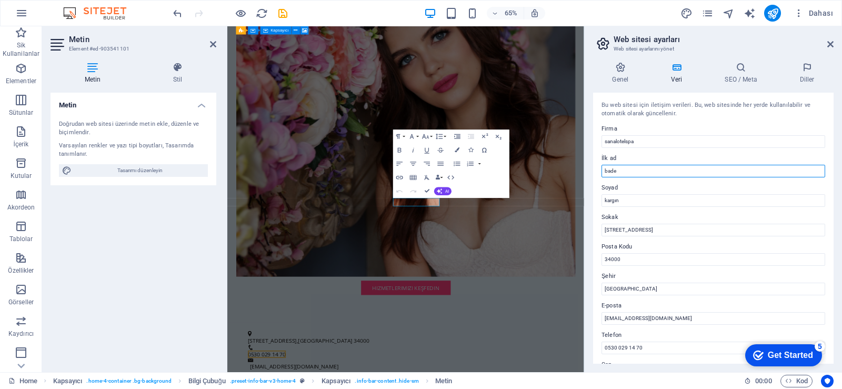
click at [633, 168] on input "bade" at bounding box center [714, 171] width 224 height 13
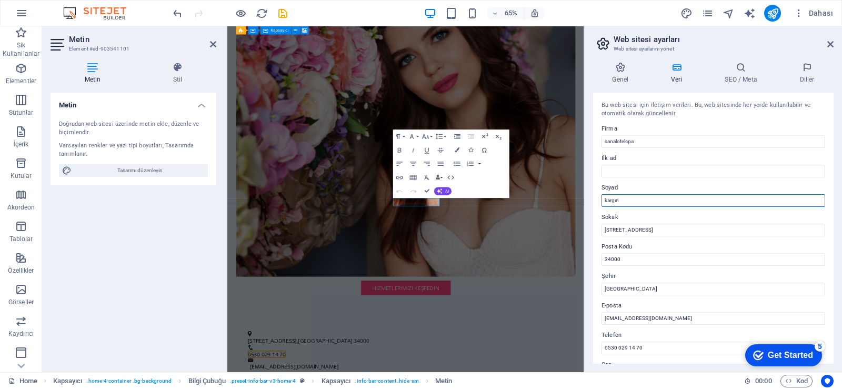
click at [630, 200] on input "kargın" at bounding box center [714, 200] width 224 height 13
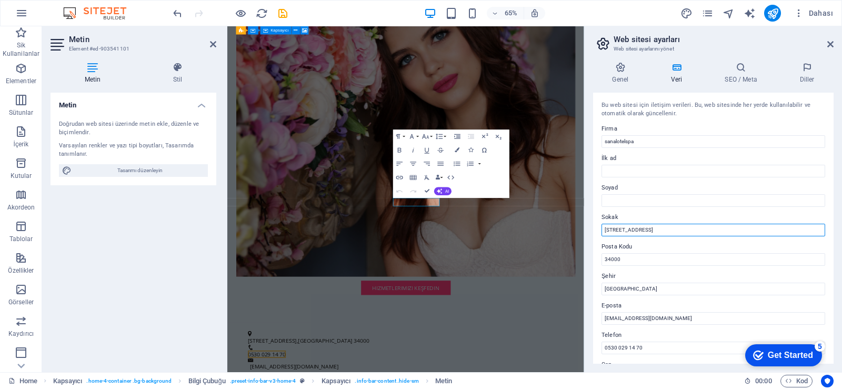
click at [625, 229] on input "[STREET_ADDRESS]" at bounding box center [714, 230] width 224 height 13
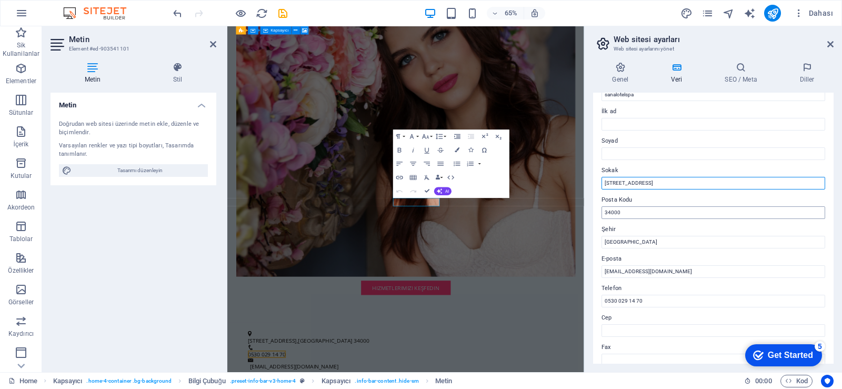
scroll to position [105, 0]
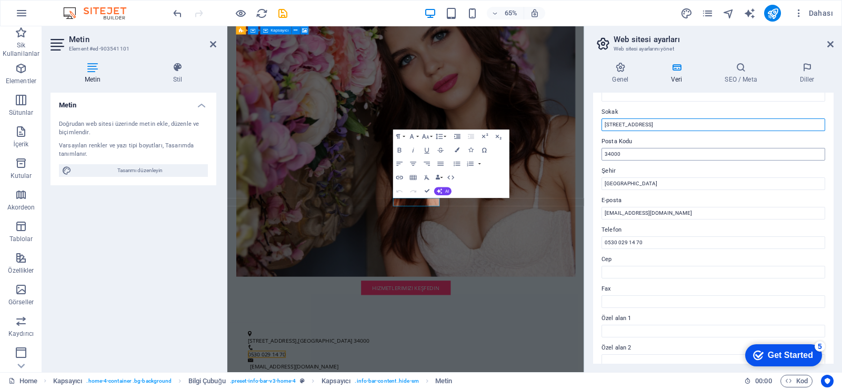
type input "İnkilap Sokak No 25 Kızılay Ankara"
click at [640, 158] on input "34000" at bounding box center [714, 154] width 224 height 13
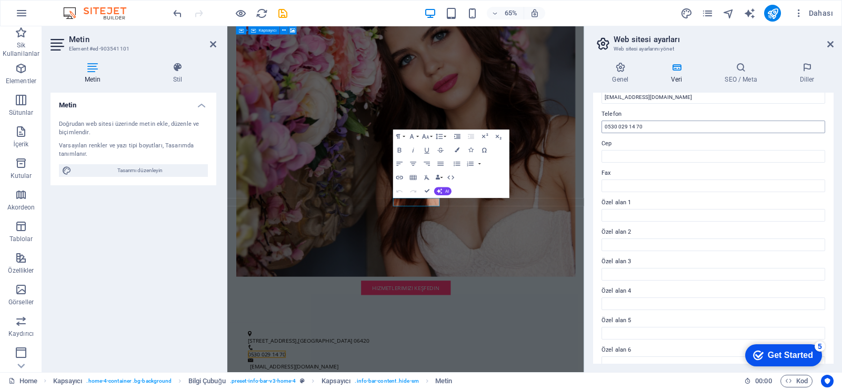
scroll to position [235, 0]
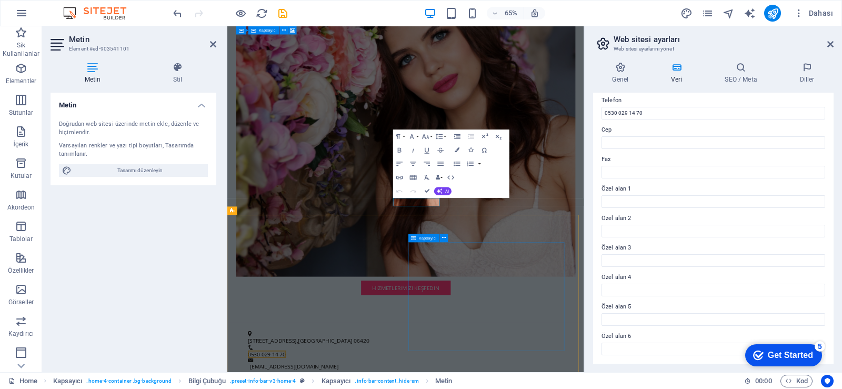
type input "06420"
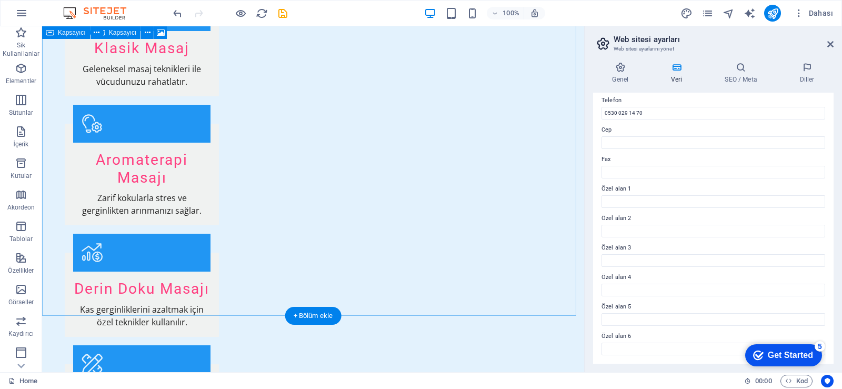
scroll to position [1349, 0]
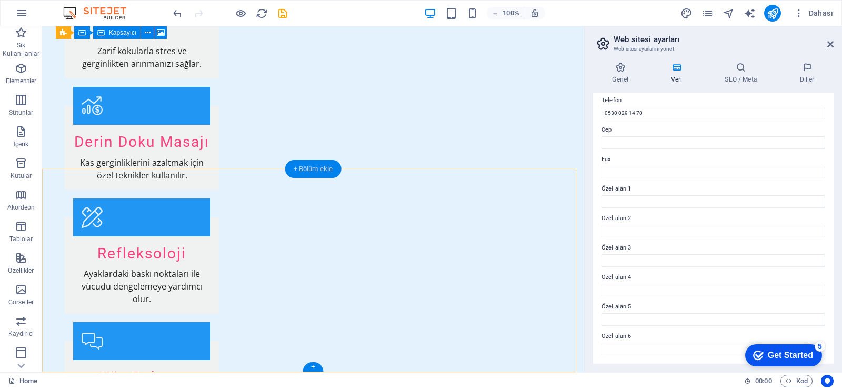
drag, startPoint x: 318, startPoint y: 170, endPoint x: 310, endPoint y: 175, distance: 9.5
click at [310, 175] on div "+ Bölüm ekle" at bounding box center [313, 169] width 56 height 18
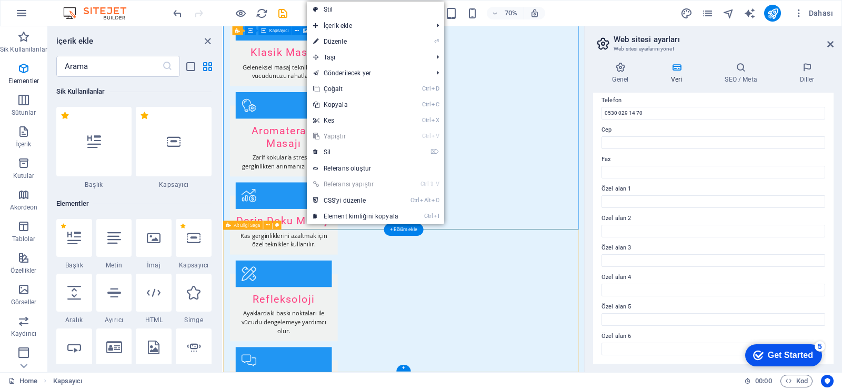
scroll to position [1842, 0]
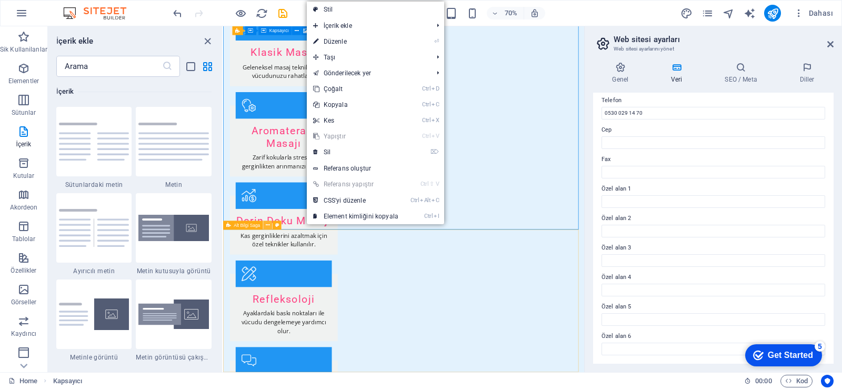
click at [270, 225] on icon at bounding box center [268, 226] width 4 height 8
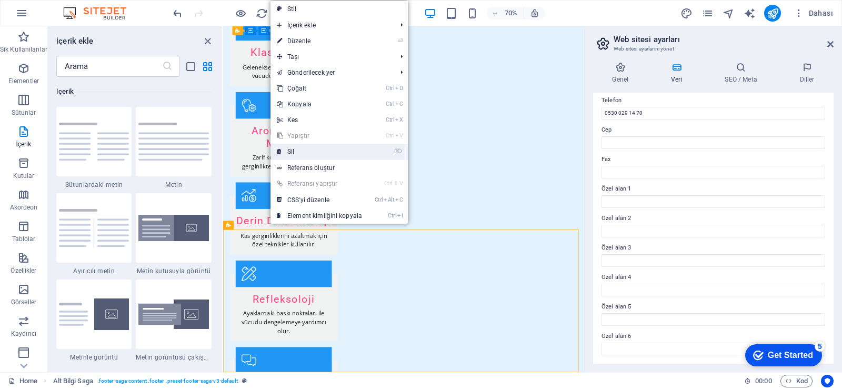
click at [303, 155] on link "⌦ Sil" at bounding box center [320, 152] width 98 height 16
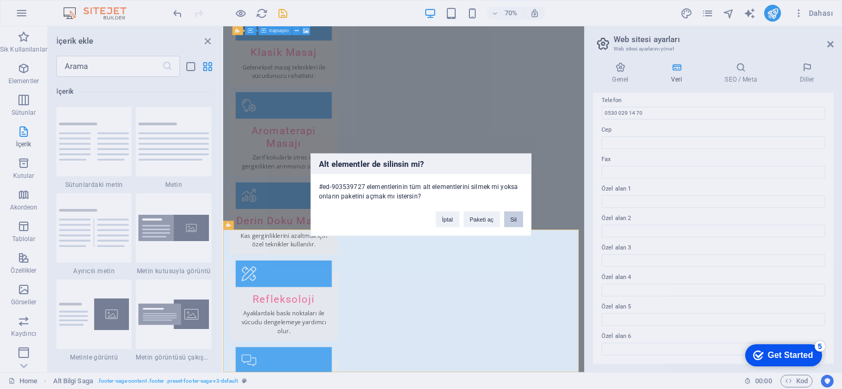
click at [510, 223] on button "Sil" at bounding box center [513, 219] width 19 height 16
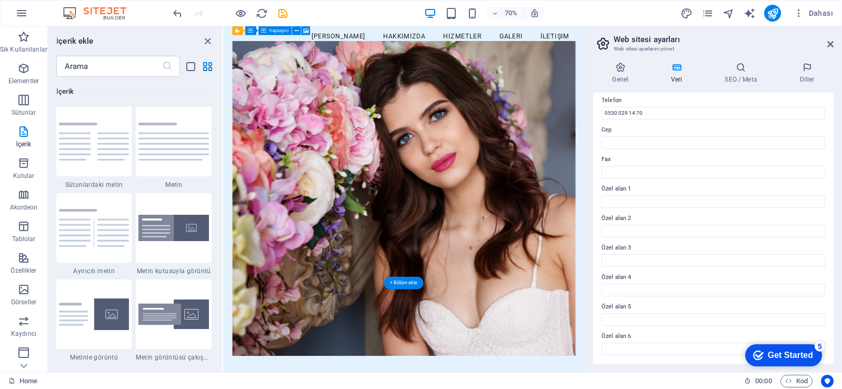
scroll to position [0, 0]
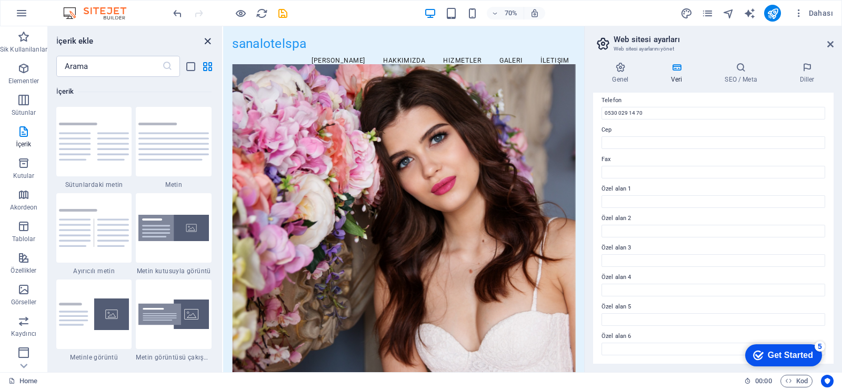
click at [207, 37] on icon "close panel" at bounding box center [208, 41] width 12 height 12
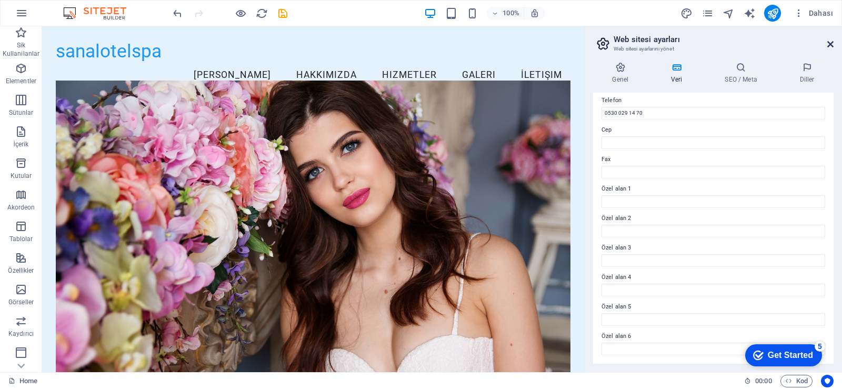
click at [832, 46] on icon at bounding box center [831, 44] width 6 height 8
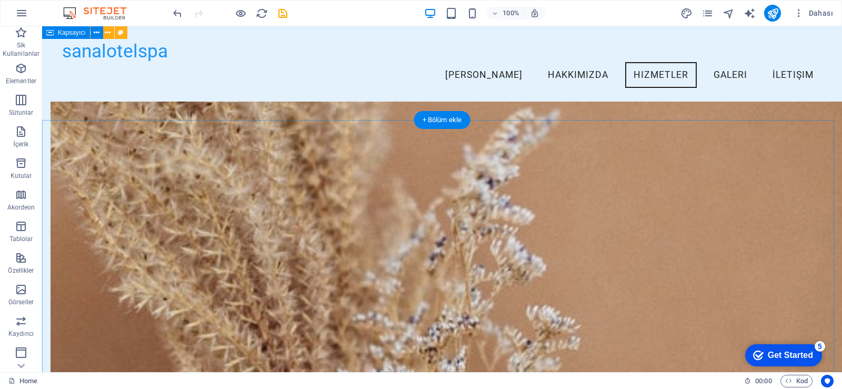
scroll to position [421, 0]
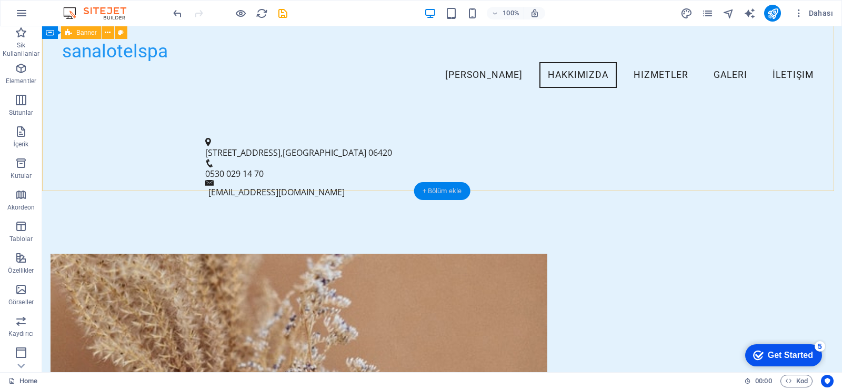
click at [455, 194] on div "+ Bölüm ekle" at bounding box center [442, 191] width 56 height 18
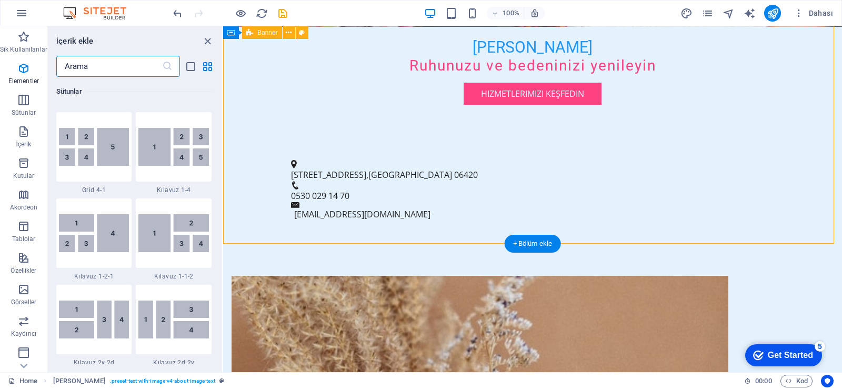
scroll to position [1842, 0]
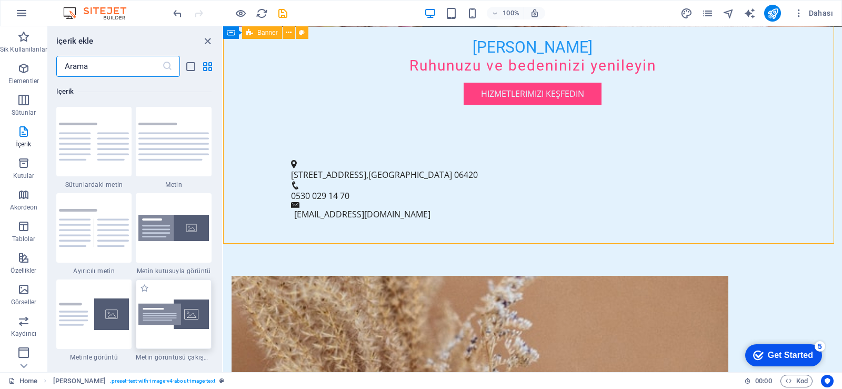
click at [196, 316] on img at bounding box center [173, 315] width 71 height 30
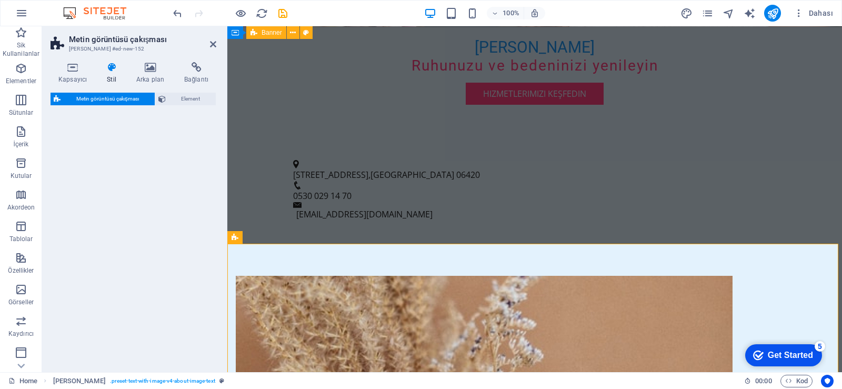
select select "rem"
select select "px"
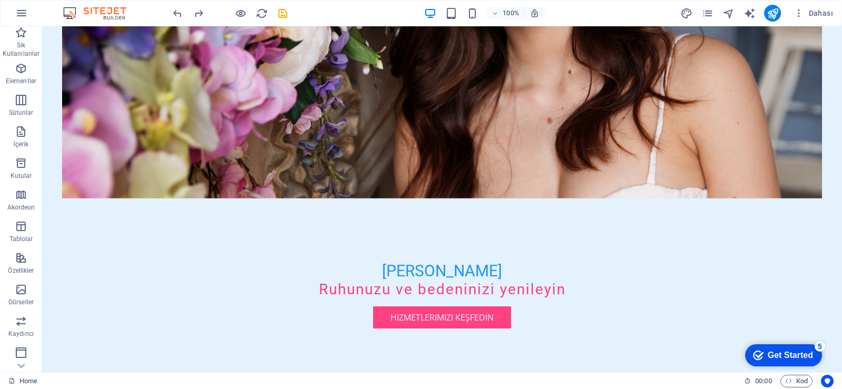
scroll to position [0, 0]
